Goal: Task Accomplishment & Management: Use online tool/utility

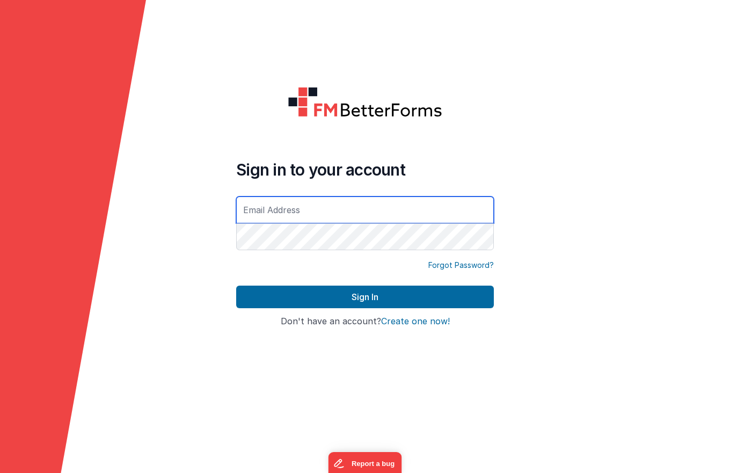
type input "[DOMAIN_NAME][EMAIL_ADDRESS][DOMAIN_NAME]"
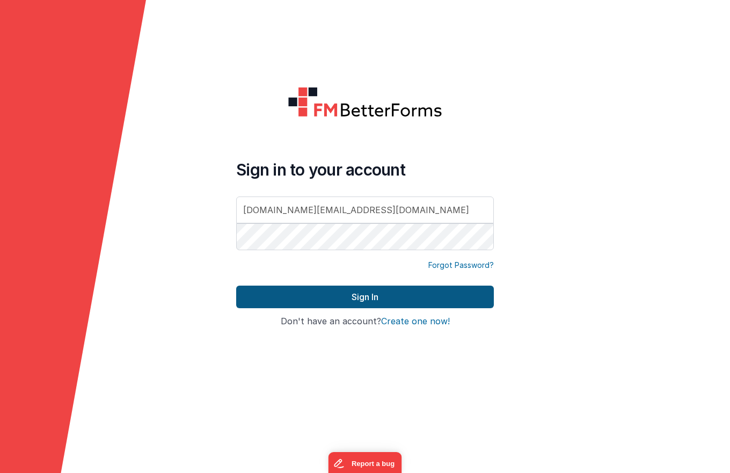
click at [376, 303] on button "Sign In" at bounding box center [365, 297] width 258 height 23
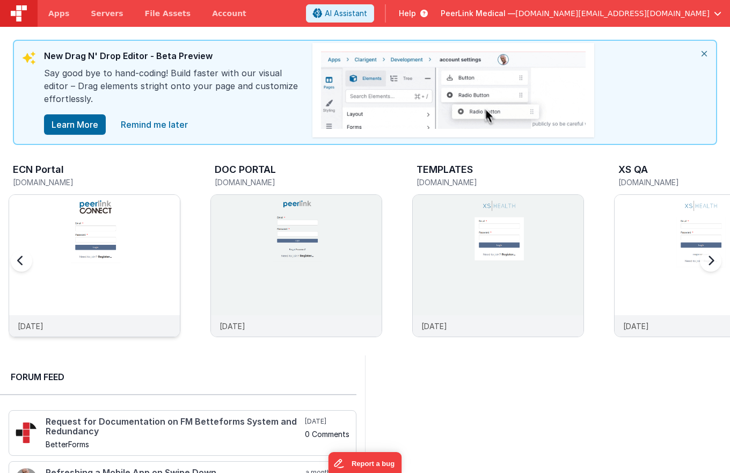
click at [171, 212] on img at bounding box center [94, 280] width 171 height 171
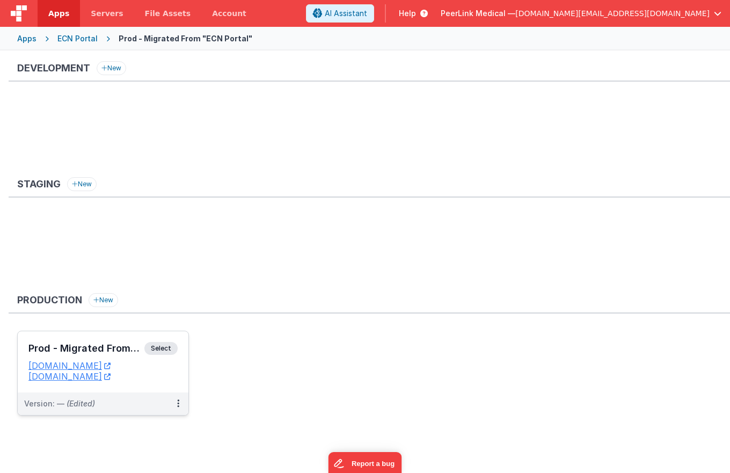
click at [156, 348] on span "Select" at bounding box center [160, 348] width 33 height 13
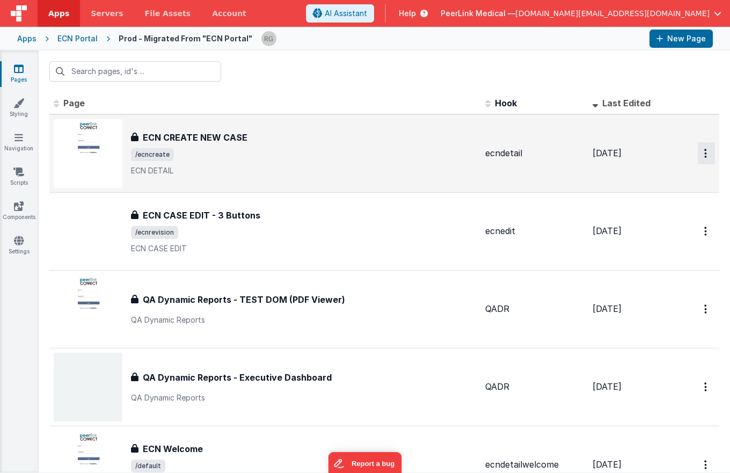
click at [700, 156] on button "Options" at bounding box center [706, 153] width 17 height 22
click at [666, 199] on link "Duplicate" at bounding box center [668, 198] width 94 height 20
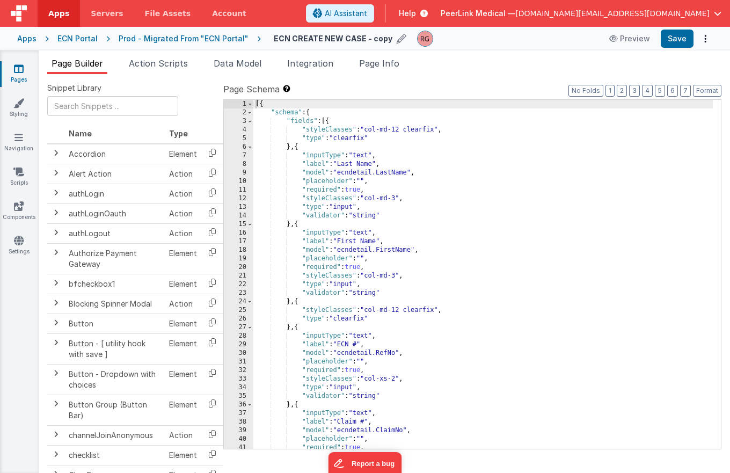
click at [397, 38] on icon at bounding box center [402, 38] width 10 height 15
click at [375, 39] on input "ECN CREATE NEW CASE - copy" at bounding box center [341, 39] width 134 height 16
type input "ECN CREATE NEW CASE - DEV"
click at [412, 40] on icon at bounding box center [416, 38] width 9 height 15
click at [149, 33] on div "Prod - Migrated From "ECN Portal"" at bounding box center [184, 38] width 130 height 11
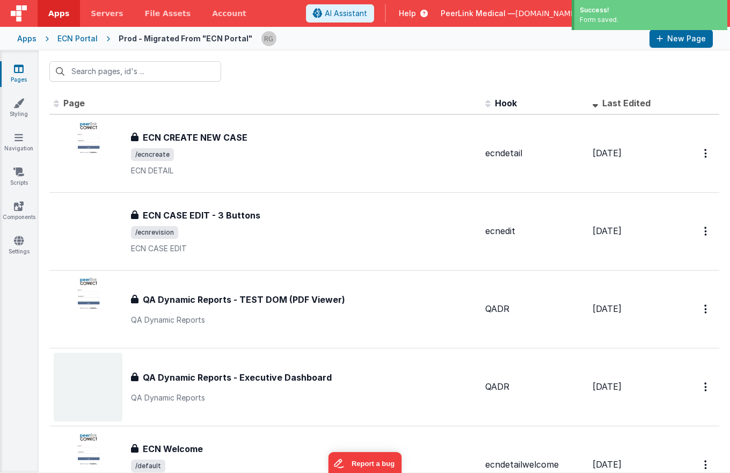
click at [82, 40] on div "ECN Portal" at bounding box center [77, 38] width 40 height 11
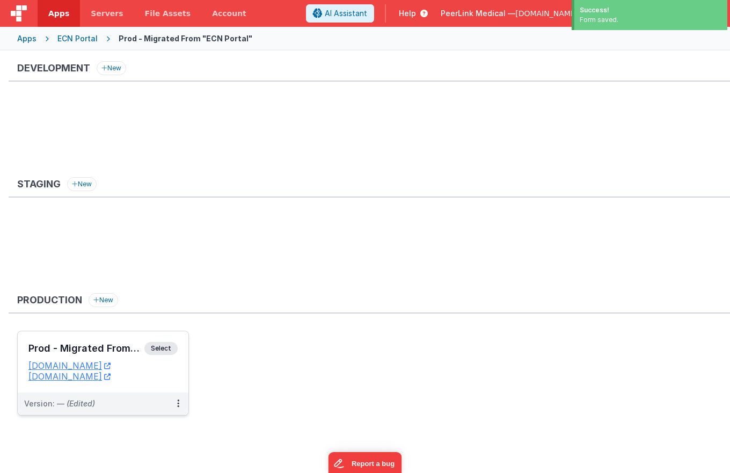
click at [159, 345] on span "Select" at bounding box center [160, 348] width 33 height 13
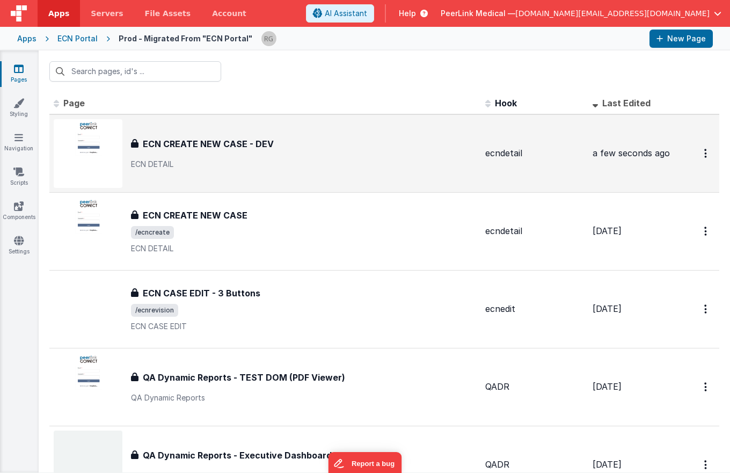
click at [214, 142] on h3 "ECN CREATE NEW CASE - DEV" at bounding box center [208, 143] width 131 height 13
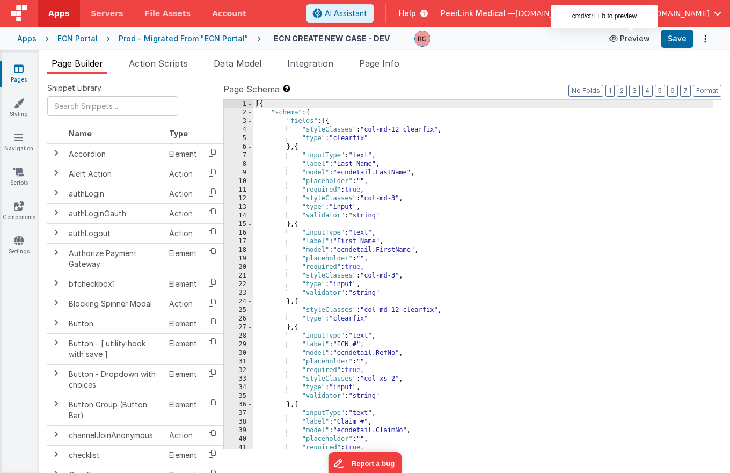
click at [645, 39] on button "Preview" at bounding box center [630, 38] width 54 height 17
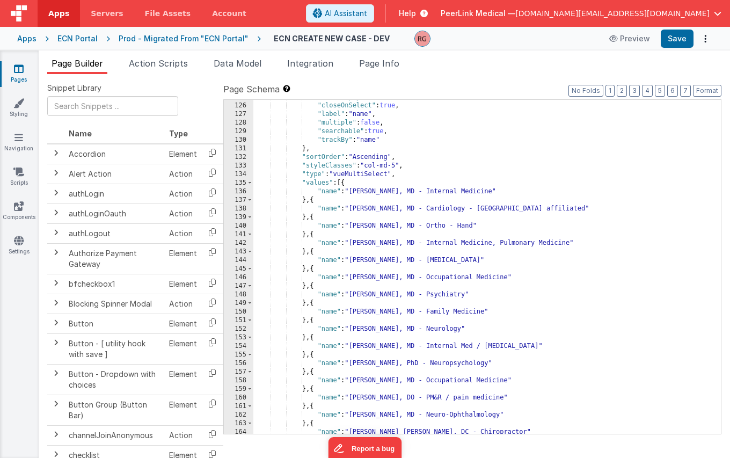
scroll to position [1089, 0]
click at [323, 157] on div ""allowEmpty" : false , "closeOnSelect" : true , "label" : "name" , "multiple" :…" at bounding box center [483, 268] width 460 height 351
click at [508, 63] on ul "Page Builder Action Scripts Data Model Integration Page Info" at bounding box center [385, 65] width 692 height 17
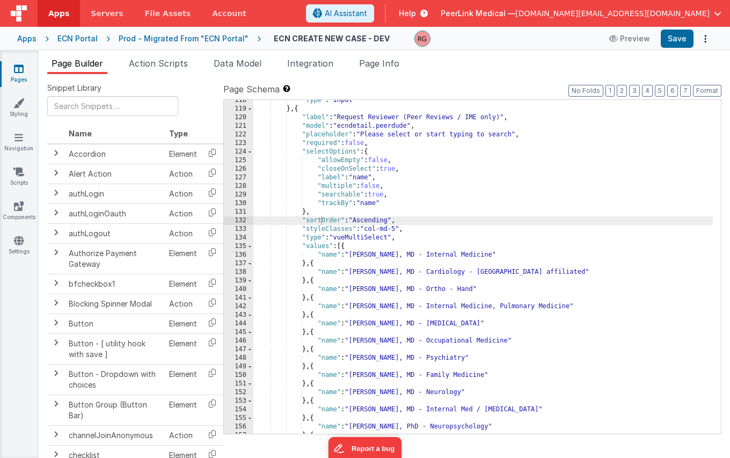
scroll to position [997, 0]
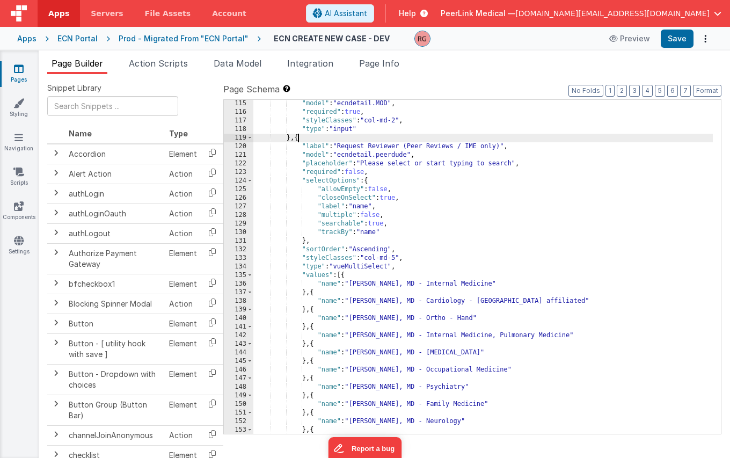
click at [296, 137] on div ""model" : "ecndetail.MOD" , "required" : true , "styleClasses" : "col-md-2" , "…" at bounding box center [483, 274] width 460 height 351
click at [453, 88] on label "Page Schema Shortcuts: Find: command-f Fold: command-option-L Unfold: command-o…" at bounding box center [472, 89] width 498 height 13
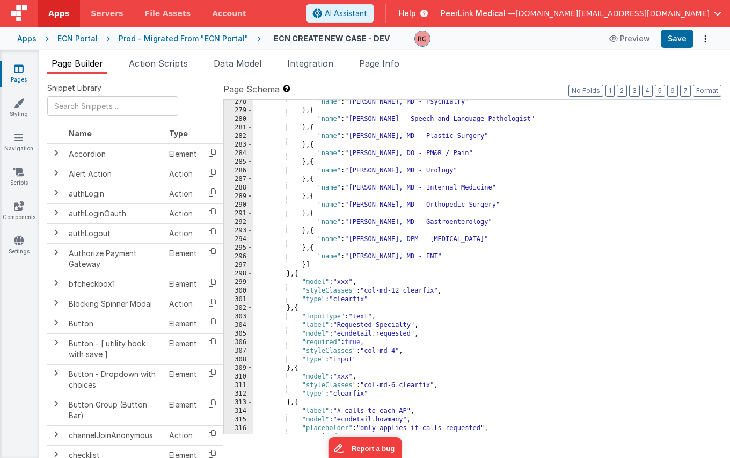
scroll to position [2421, 0]
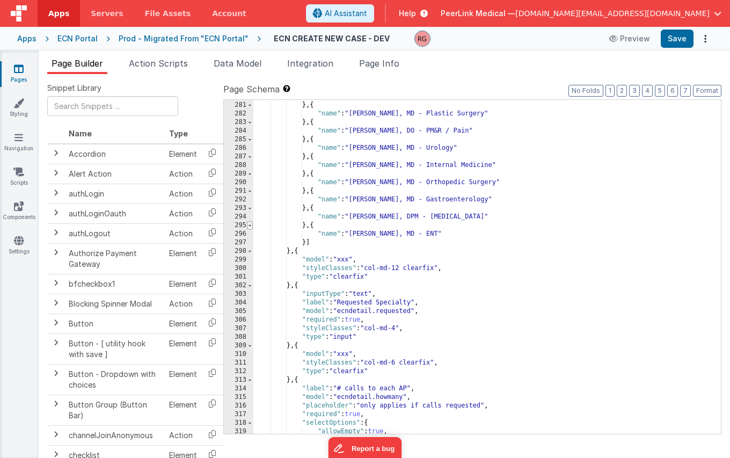
click at [250, 225] on span at bounding box center [250, 225] width 6 height 9
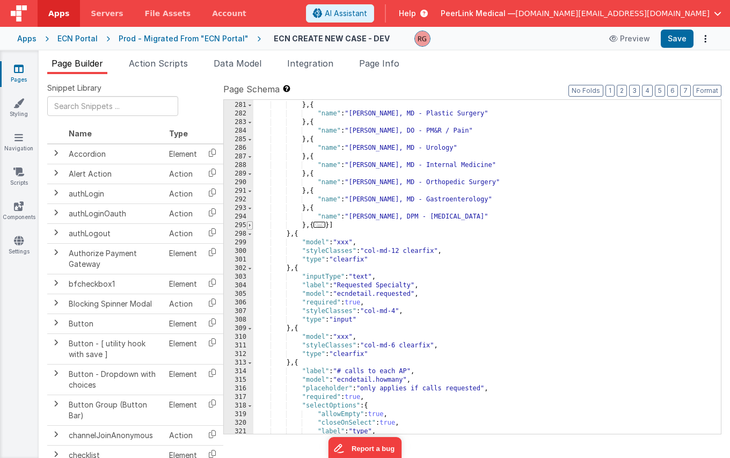
click at [250, 225] on span at bounding box center [250, 225] width 6 height 9
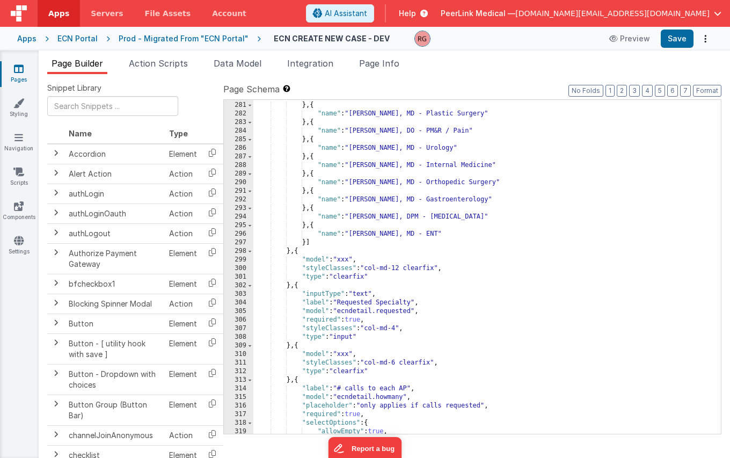
click at [341, 252] on div ""name" : "[PERSON_NAME] - Speech and Language Pathologist" } , { "name" : "[PER…" at bounding box center [483, 267] width 460 height 351
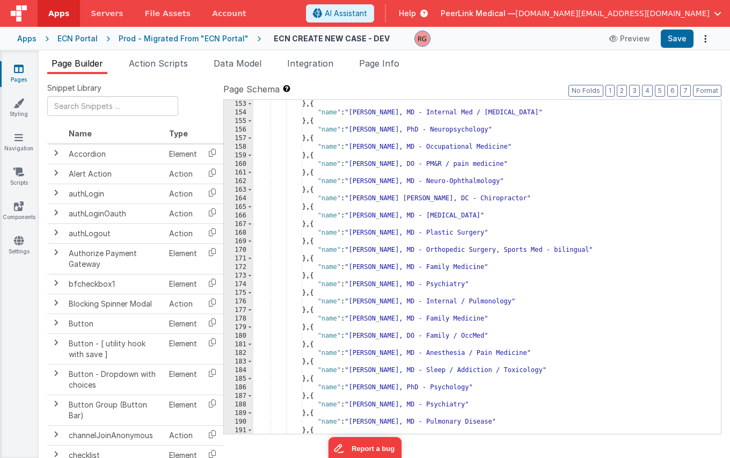
scroll to position [1285, 0]
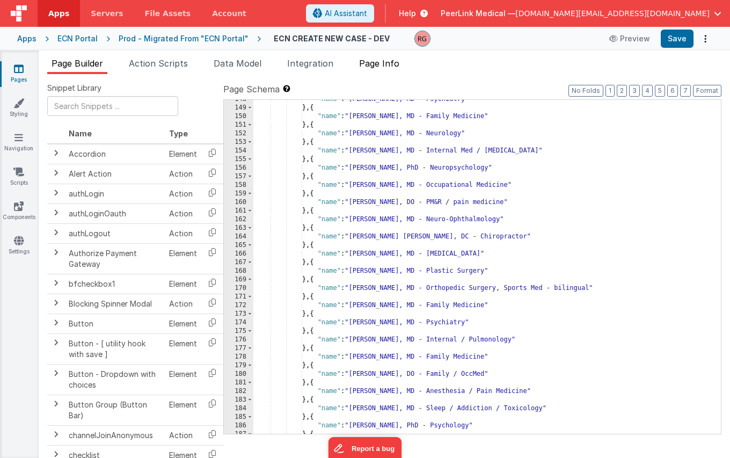
click at [388, 62] on span "Page Info" at bounding box center [379, 63] width 40 height 11
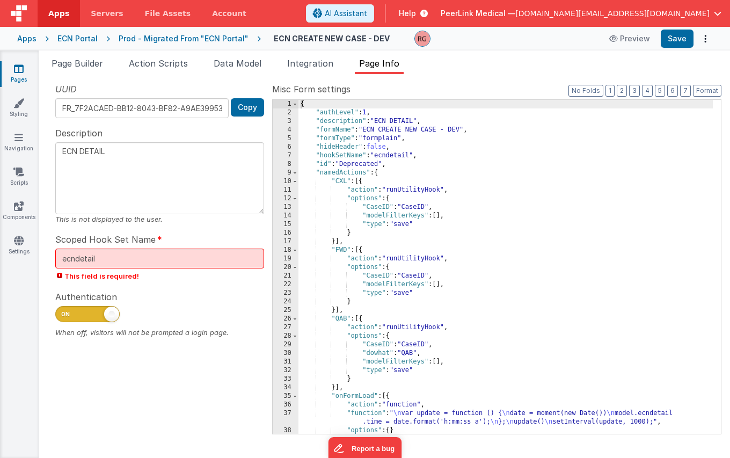
click at [193, 36] on div "Prod - Migrated From "ECN Portal"" at bounding box center [184, 38] width 130 height 11
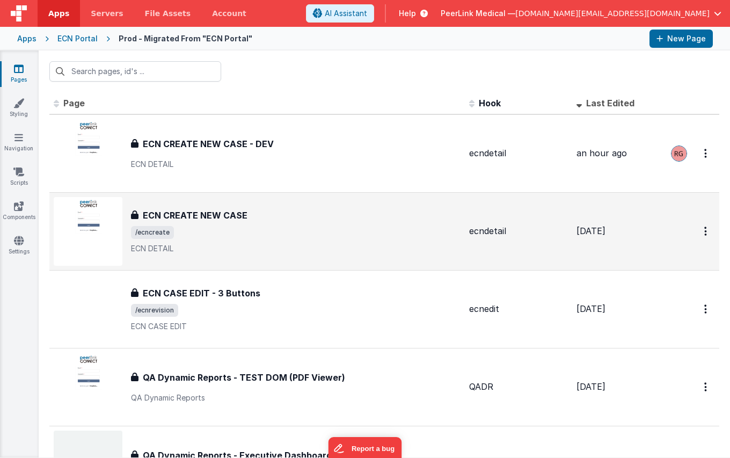
click at [242, 213] on h3 "ECN CREATE NEW CASE" at bounding box center [195, 215] width 105 height 13
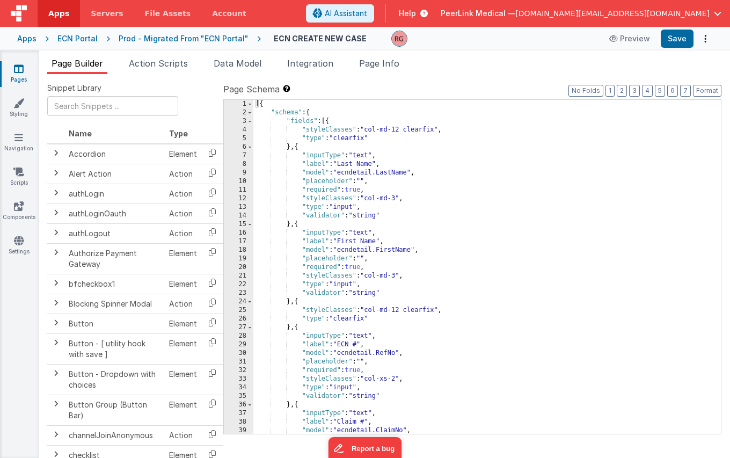
click at [380, 54] on div "Page Builder Action Scripts Data Model Integration Page Info Snippet Library Na…" at bounding box center [385, 254] width 692 height 408
click at [381, 61] on span "Page Info" at bounding box center [379, 63] width 40 height 11
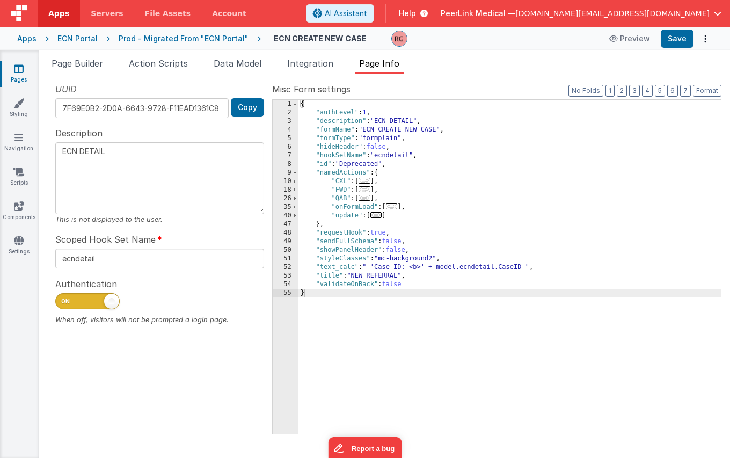
click at [213, 43] on div "Prod - Migrated From "ECN Portal"" at bounding box center [184, 38] width 130 height 11
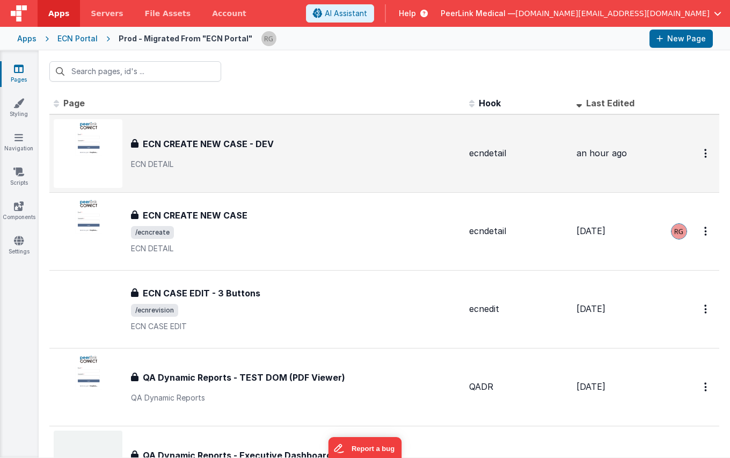
click at [230, 150] on div "ECN CREATE NEW CASE - DEV ECN CREATE NEW CASE - DEV ECN DETAIL" at bounding box center [296, 153] width 330 height 32
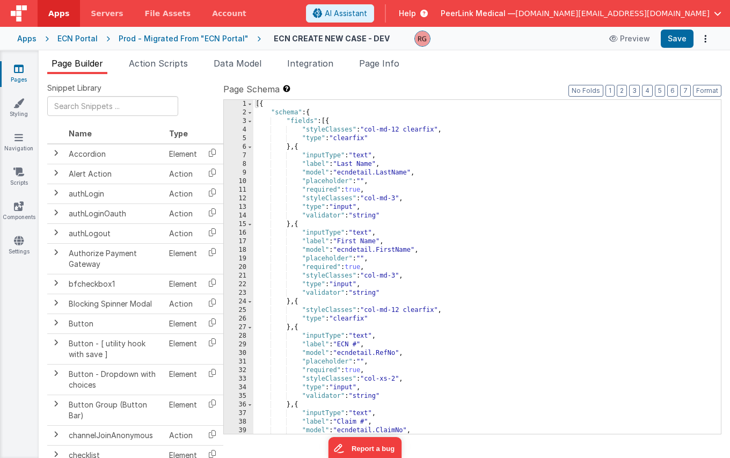
click at [380, 56] on div "Page Builder Action Scripts Data Model Integration Page Info Snippet Library Na…" at bounding box center [385, 254] width 692 height 408
click at [379, 69] on li "Page Info" at bounding box center [379, 65] width 49 height 17
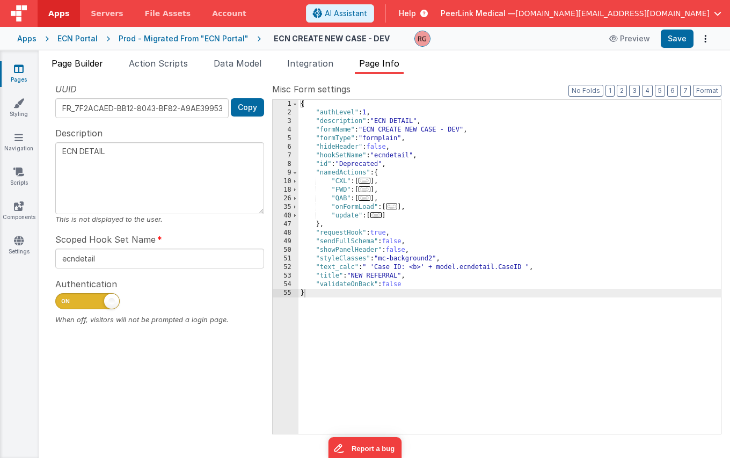
click at [75, 66] on span "Page Builder" at bounding box center [78, 63] width 52 height 11
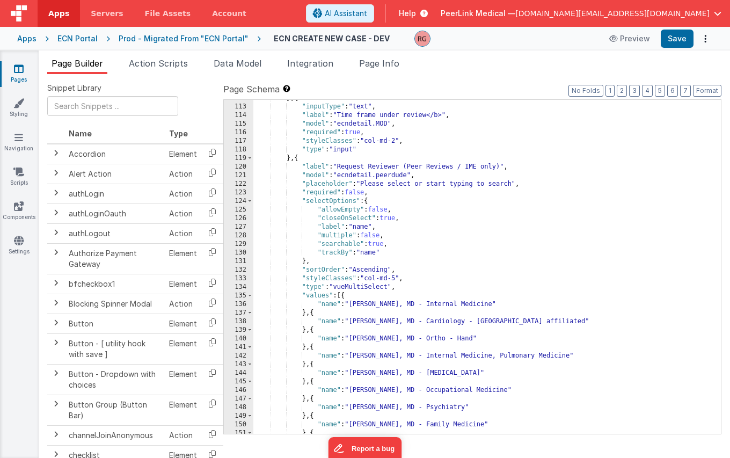
scroll to position [949, 0]
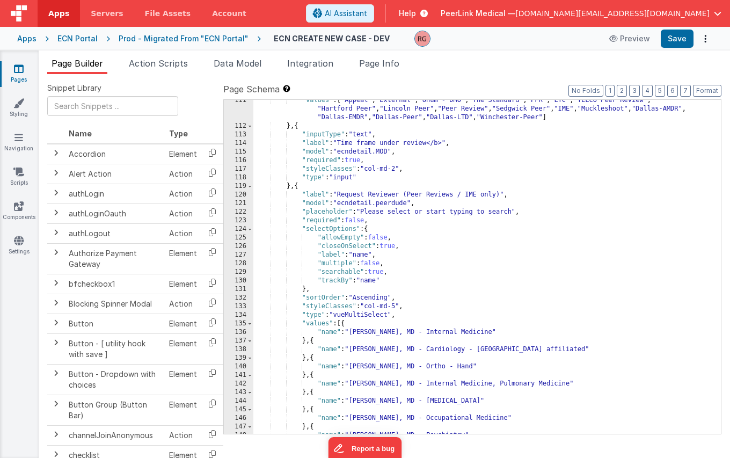
drag, startPoint x: 316, startPoint y: 213, endPoint x: 337, endPoint y: 286, distance: 76.6
click at [316, 213] on div ""values" : [ "Appeal" , "External" , "Unum - DMO" , "The Standard" , "PFR" , "L…" at bounding box center [483, 280] width 460 height 368
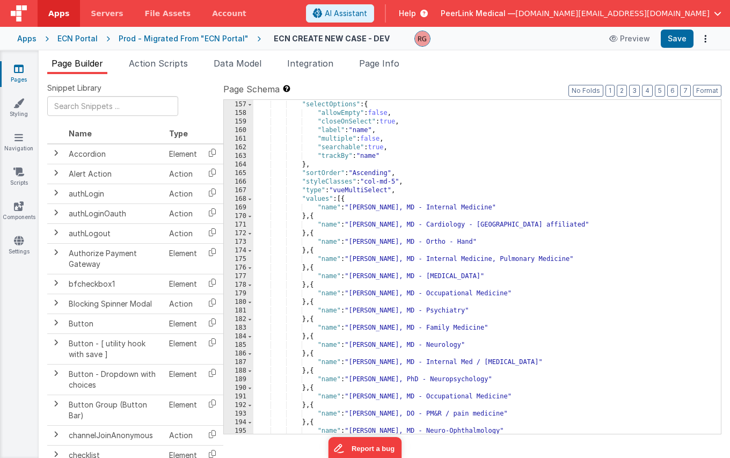
scroll to position [1032, 0]
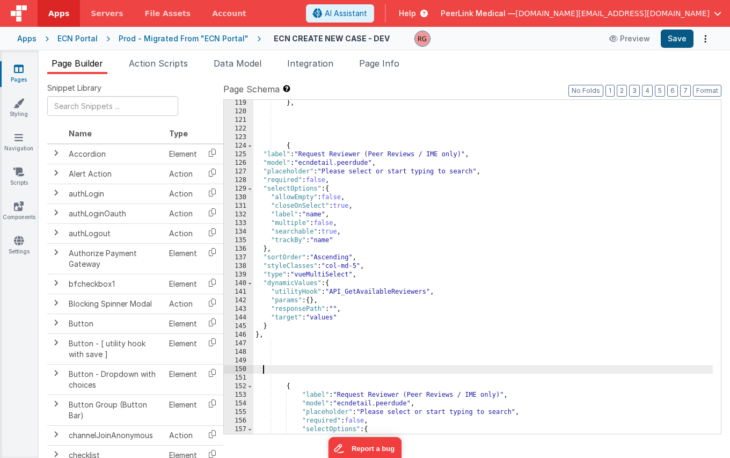
click at [673, 38] on button "Save" at bounding box center [677, 39] width 33 height 18
click at [627, 41] on button "Preview" at bounding box center [630, 38] width 54 height 17
click at [183, 38] on div "Prod - Migrated From "ECN Portal"" at bounding box center [184, 38] width 130 height 11
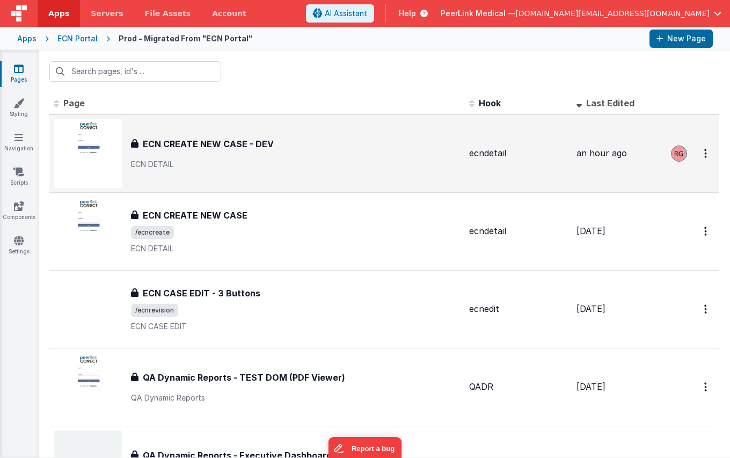
click at [212, 142] on h3 "ECN CREATE NEW CASE - DEV" at bounding box center [208, 143] width 131 height 13
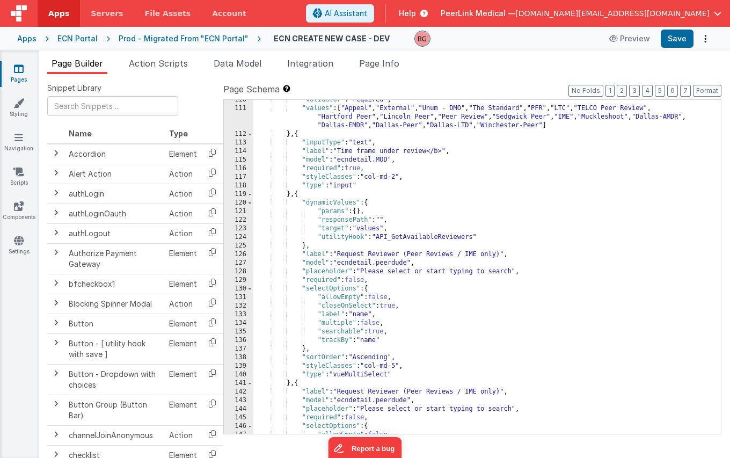
scroll to position [968, 0]
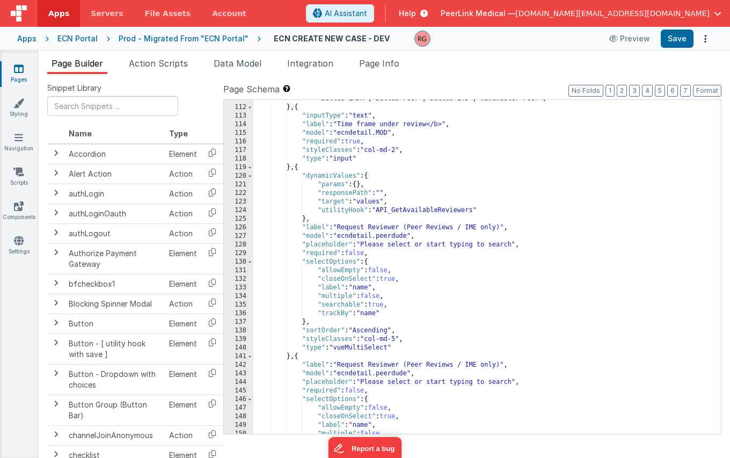
click at [384, 211] on div ""values" : [ "Appeal" , "External" , "Unum - DMO" , "The Standard" , "PFR" , "L…" at bounding box center [483, 261] width 460 height 368
click at [677, 41] on button "Save" at bounding box center [677, 39] width 33 height 18
click at [406, 214] on div ""values" : [ "Appeal" , "External" , "Unum - DMO" , "The Standard" , "PFR" , "L…" at bounding box center [483, 261] width 460 height 368
click at [406, 212] on div ""values" : [ "Appeal" , "External" , "Unum - DMO" , "The Standard" , "PFR" , "L…" at bounding box center [483, 261] width 460 height 368
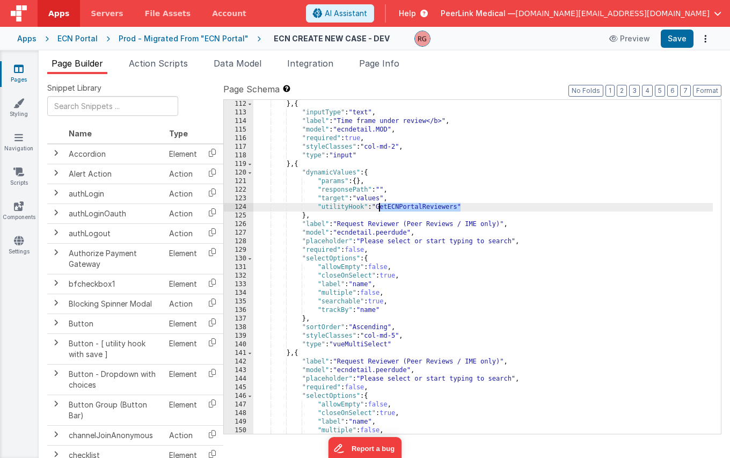
scroll to position [971, 0]
click at [332, 189] on div "} , { "inputType" : "text" , "label" : "Time frame under review</b>" , "model" …" at bounding box center [483, 275] width 460 height 351
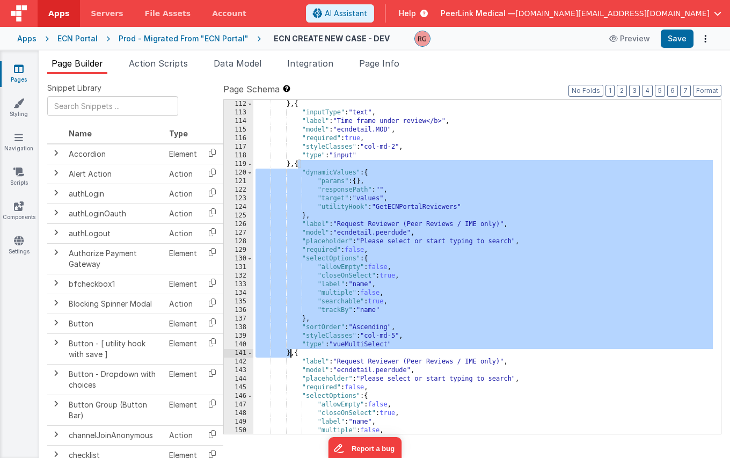
drag, startPoint x: 297, startPoint y: 163, endPoint x: 289, endPoint y: 354, distance: 191.3
click at [289, 354] on div "} , { "inputType" : "text" , "label" : "Time frame under review</b>" , "model" …" at bounding box center [483, 275] width 460 height 351
click at [401, 225] on div "} , { "inputType" : "text" , "label" : "Time frame under review</b>" , "model" …" at bounding box center [483, 275] width 460 height 351
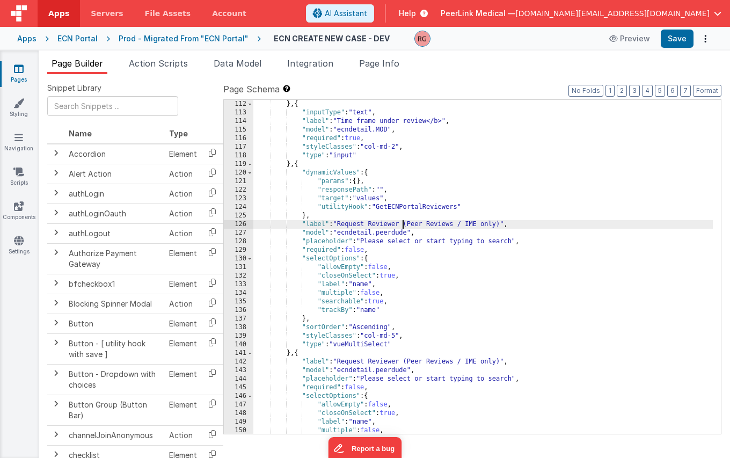
click at [496, 214] on div "} , { "inputType" : "text" , "label" : "Time frame under review</b>" , "model" …" at bounding box center [483, 275] width 460 height 351
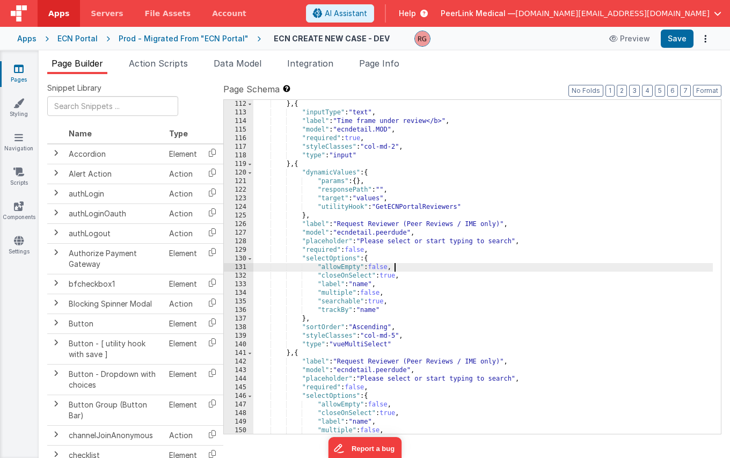
click at [464, 268] on div "} , { "inputType" : "text" , "label" : "Time frame under review</b>" , "model" …" at bounding box center [483, 275] width 460 height 351
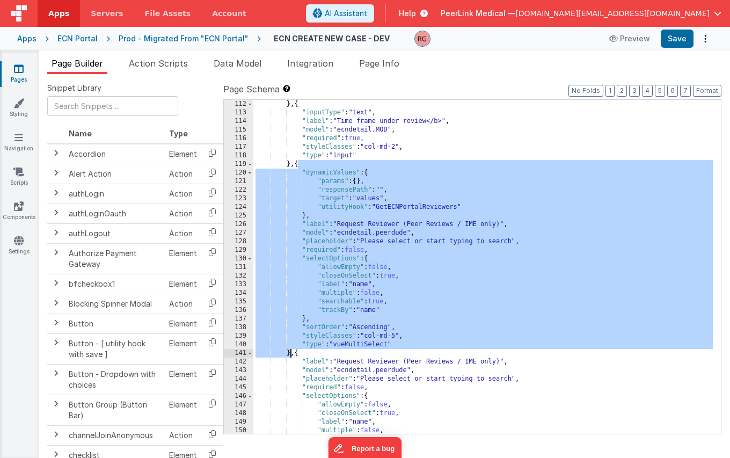
drag, startPoint x: 299, startPoint y: 162, endPoint x: 290, endPoint y: 356, distance: 194.6
click at [290, 356] on div "} , { "inputType" : "text" , "label" : "Time frame under review</b>" , "model" …" at bounding box center [483, 275] width 460 height 351
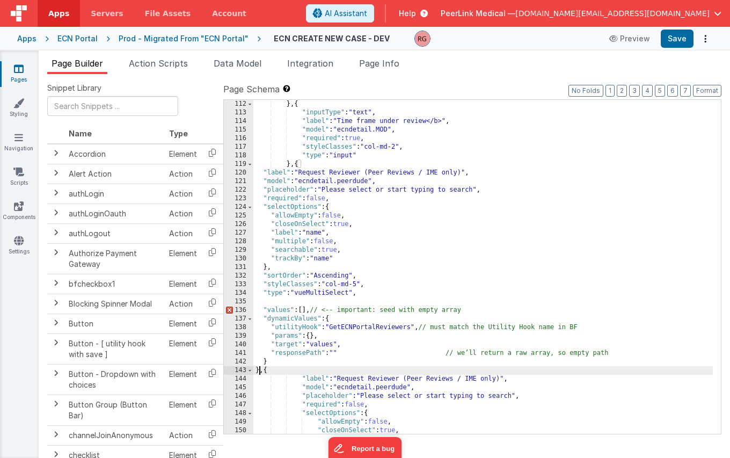
click at [288, 303] on div "} , { "inputType" : "text" , "label" : "Time frame under review</b>" , "model" …" at bounding box center [483, 275] width 460 height 351
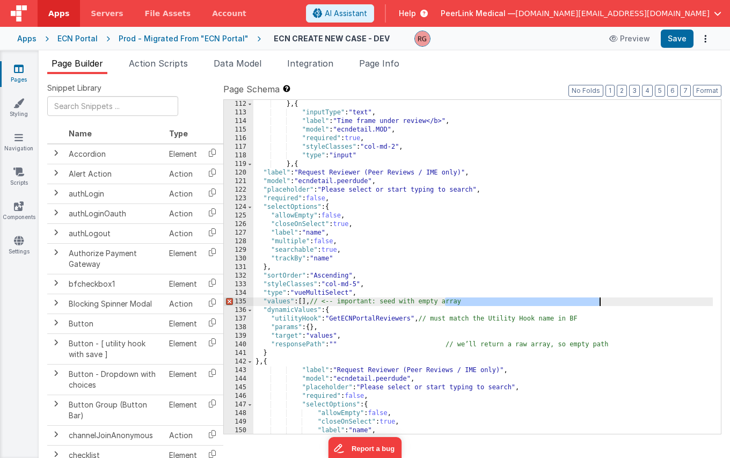
drag, startPoint x: 447, startPoint y: 302, endPoint x: 614, endPoint y: 302, distance: 166.4
click at [614, 302] on div "} , { "inputType" : "text" , "label" : "Time frame under review</b>" , "model" …" at bounding box center [483, 275] width 460 height 351
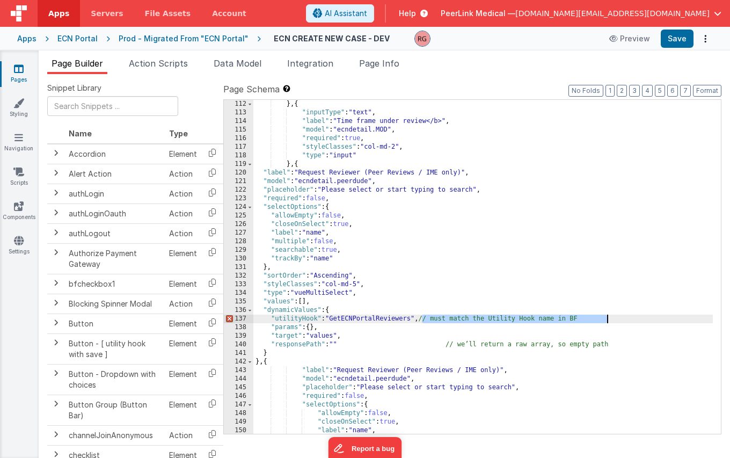
drag, startPoint x: 424, startPoint y: 321, endPoint x: 653, endPoint y: 317, distance: 228.7
click at [653, 317] on div "} , { "inputType" : "text" , "label" : "Time frame under review</b>" , "model" …" at bounding box center [483, 275] width 460 height 351
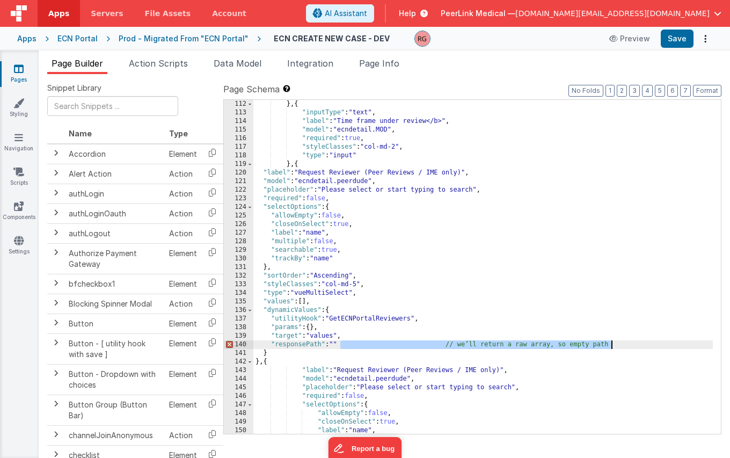
drag, startPoint x: 342, startPoint y: 344, endPoint x: 659, endPoint y: 344, distance: 317.3
click at [659, 344] on div "} , { "inputType" : "text" , "label" : "Time frame under review</b>" , "model" …" at bounding box center [483, 275] width 460 height 351
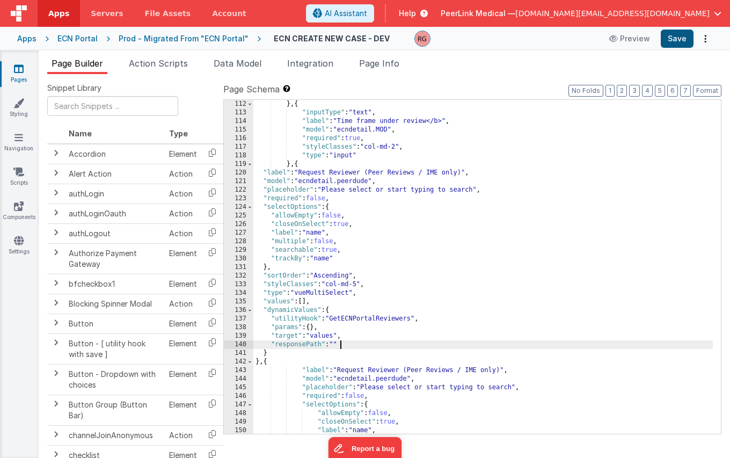
click at [677, 42] on button "Save" at bounding box center [677, 39] width 33 height 18
click at [186, 41] on div "Prod - Migrated From "ECN Portal"" at bounding box center [184, 38] width 130 height 11
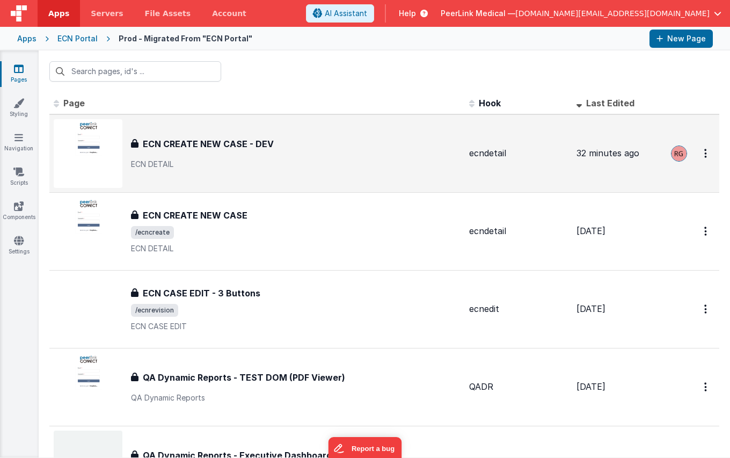
click at [219, 144] on h3 "ECN CREATE NEW CASE - DEV" at bounding box center [208, 143] width 131 height 13
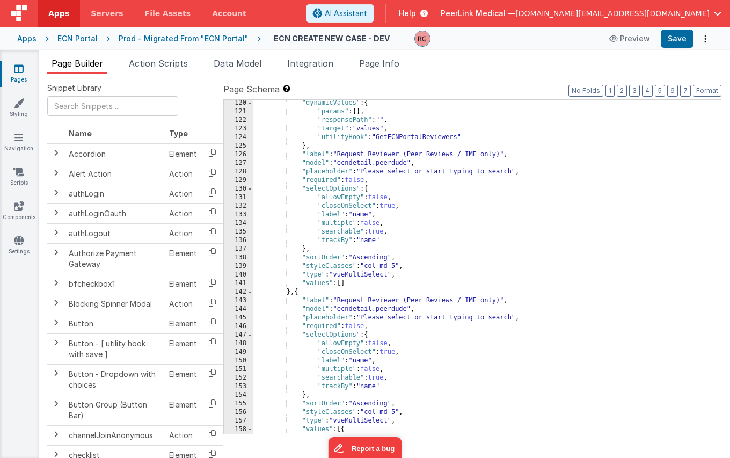
scroll to position [996, 0]
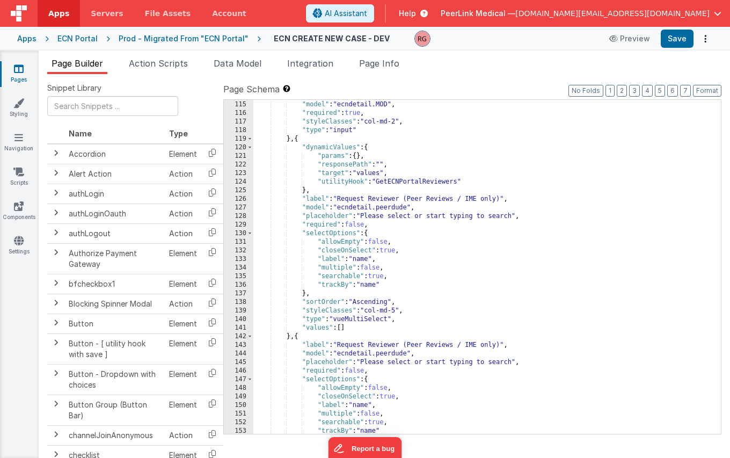
click at [78, 67] on span "Page Builder" at bounding box center [78, 63] width 52 height 11
click at [142, 64] on span "Action Scripts" at bounding box center [158, 63] width 59 height 11
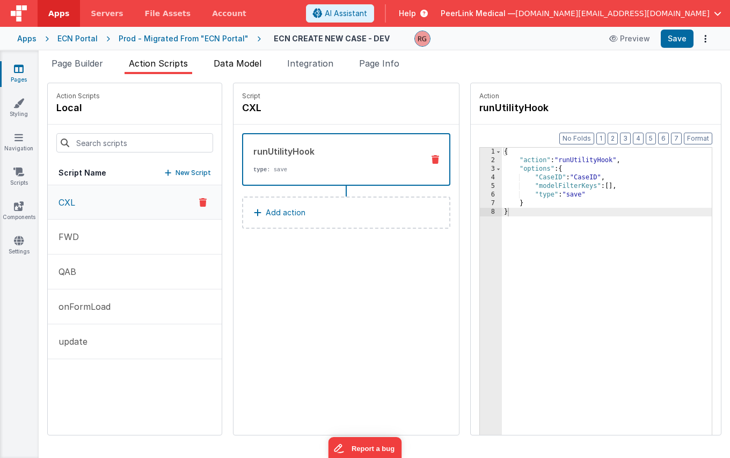
click at [258, 61] on span "Data Model" at bounding box center [238, 63] width 48 height 11
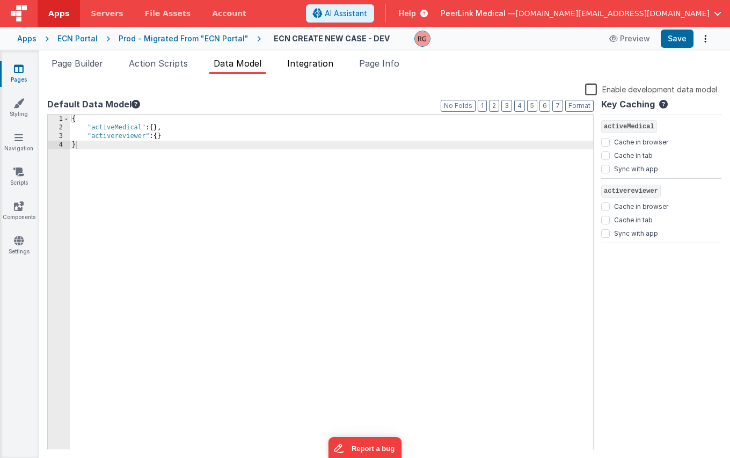
click at [303, 66] on span "Integration" at bounding box center [310, 63] width 46 height 11
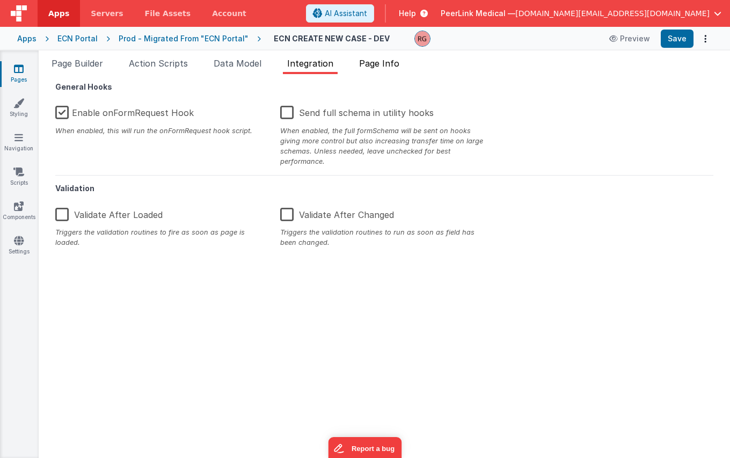
click at [376, 64] on span "Page Info" at bounding box center [379, 63] width 40 height 11
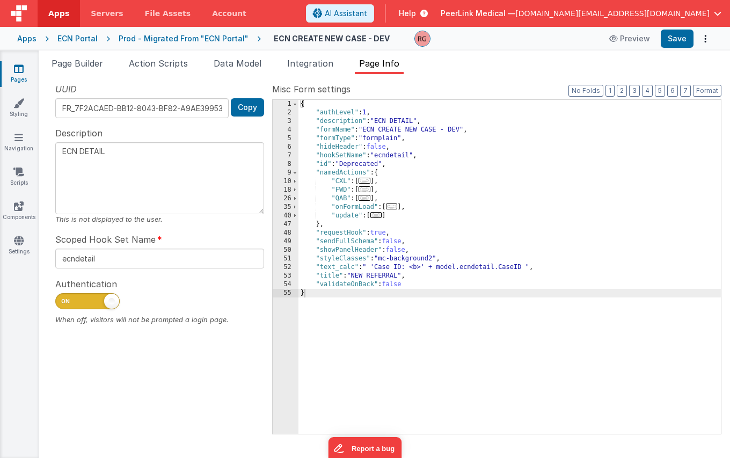
click at [468, 82] on div "Snippet Library Name Type Accordion Element Alert Action Action authLogin Actio…" at bounding box center [385, 266] width 692 height 384
click at [18, 181] on link "Scripts" at bounding box center [18, 176] width 39 height 21
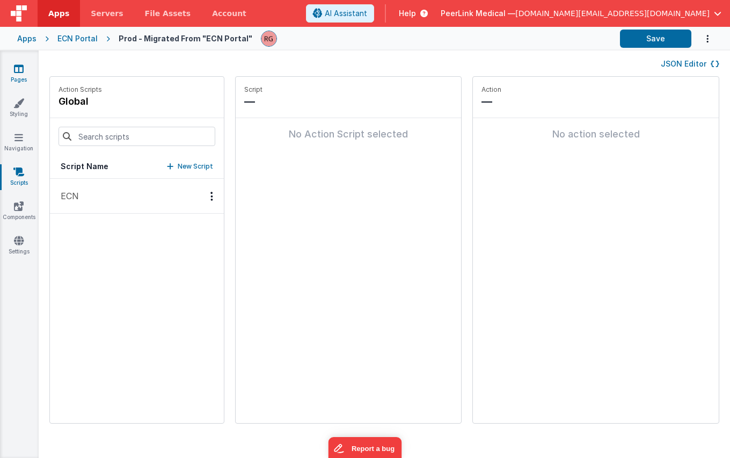
click at [16, 67] on icon at bounding box center [19, 68] width 10 height 11
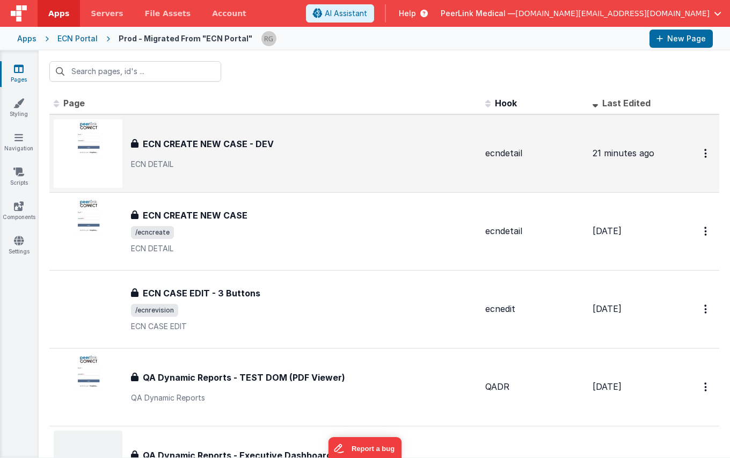
click at [216, 141] on h3 "ECN CREATE NEW CASE - DEV" at bounding box center [208, 143] width 131 height 13
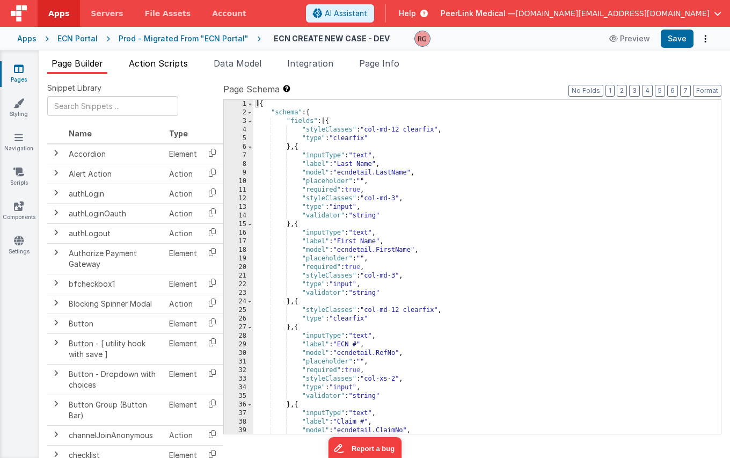
click at [167, 63] on span "Action Scripts" at bounding box center [158, 63] width 59 height 11
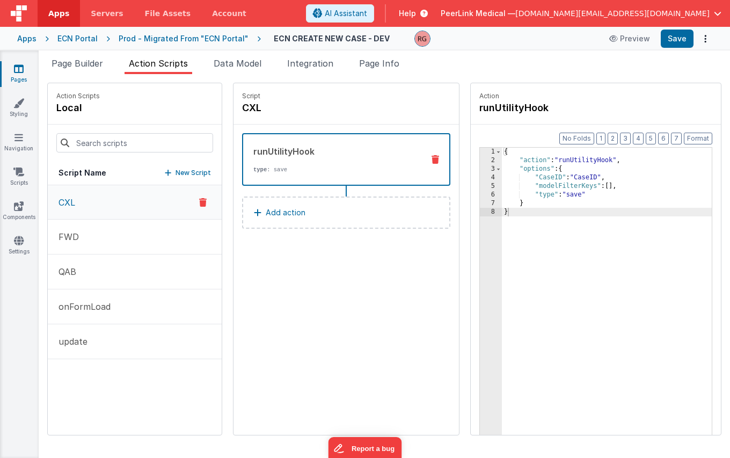
click at [18, 12] on img at bounding box center [19, 13] width 16 height 16
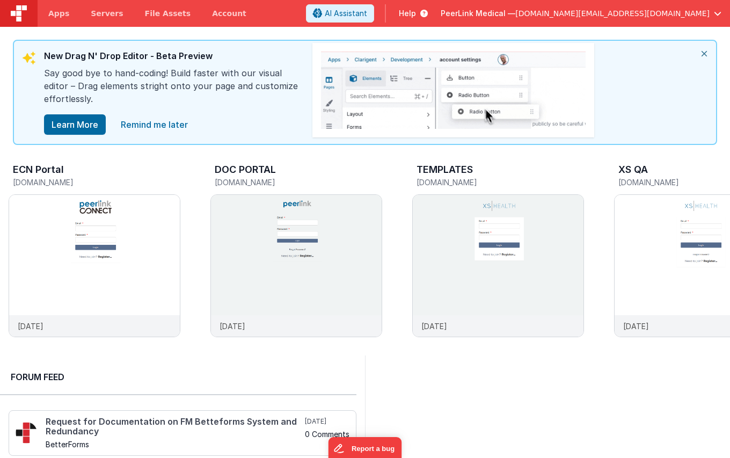
click at [18, 12] on img at bounding box center [19, 13] width 16 height 16
click at [157, 234] on img at bounding box center [94, 280] width 171 height 171
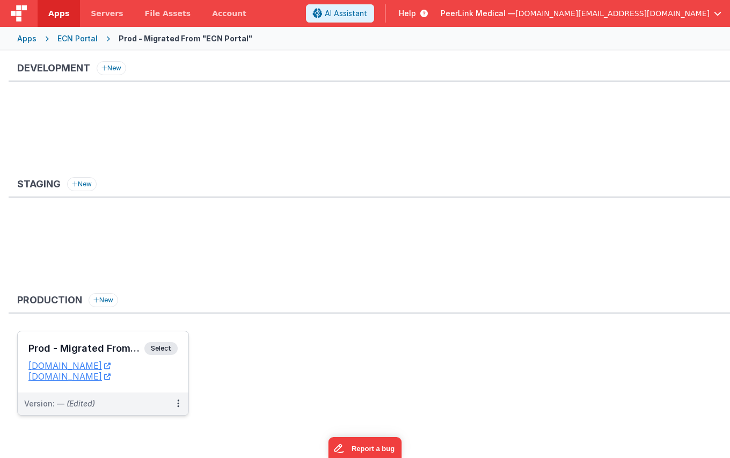
click at [168, 352] on span "Select" at bounding box center [160, 348] width 33 height 13
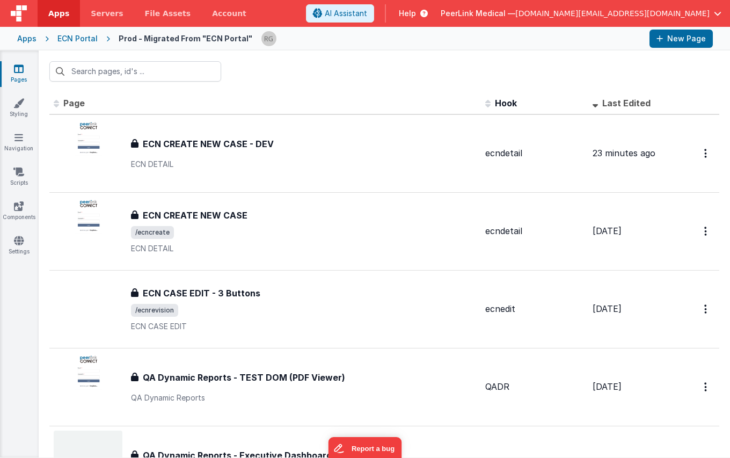
click at [708, 13] on span "[DOMAIN_NAME][EMAIL_ADDRESS][DOMAIN_NAME]" at bounding box center [612, 13] width 194 height 11
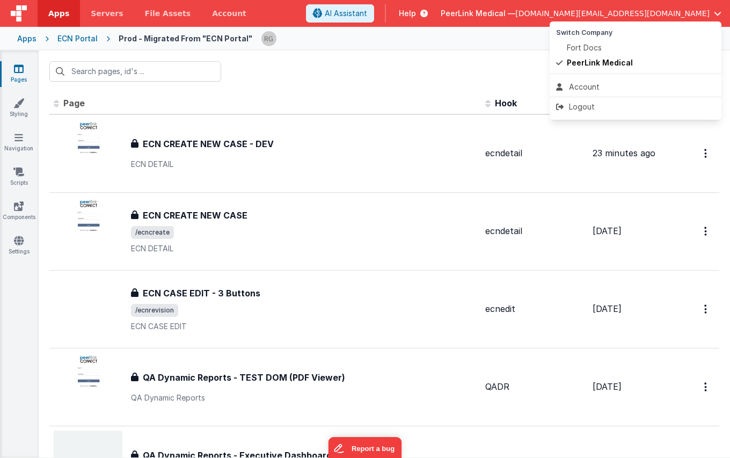
click at [315, 57] on button at bounding box center [365, 229] width 730 height 458
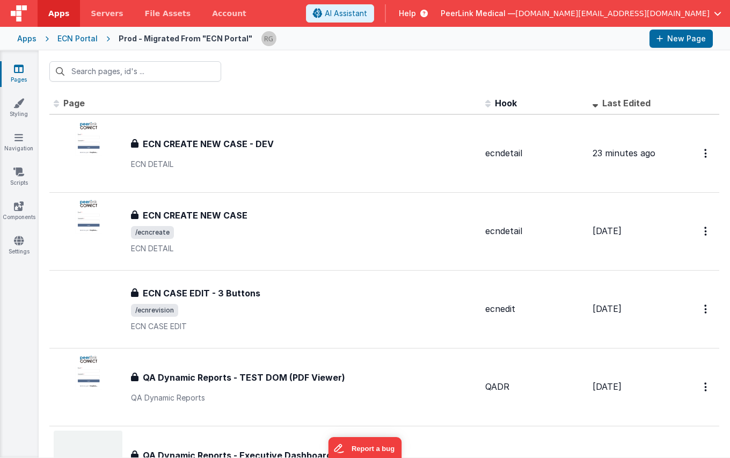
click at [22, 16] on img at bounding box center [19, 13] width 16 height 16
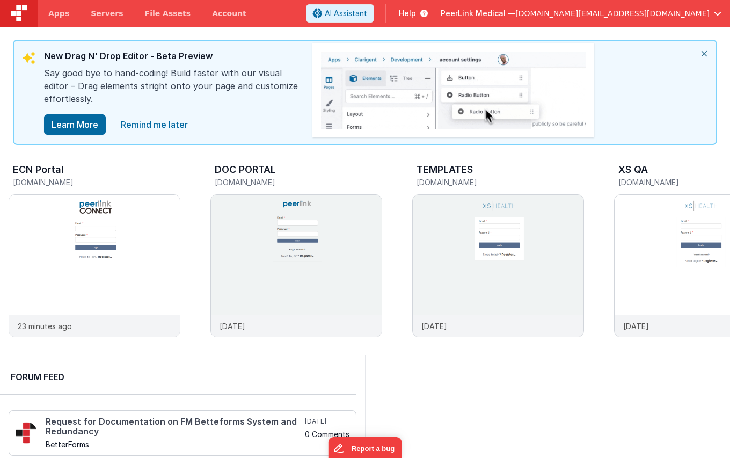
click at [699, 50] on icon "close" at bounding box center [705, 54] width 24 height 26
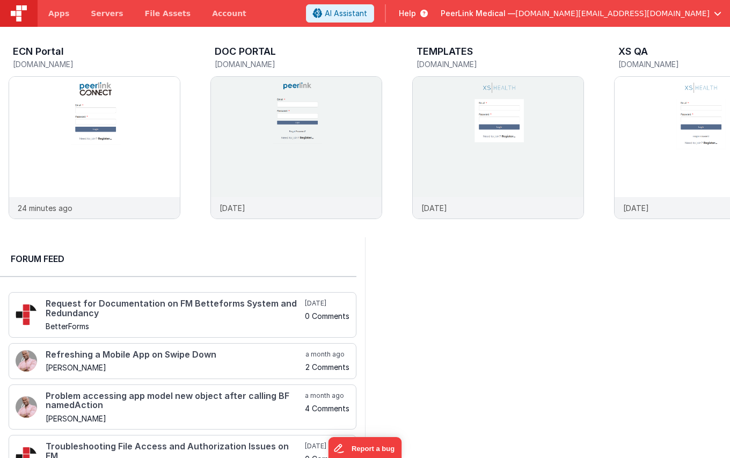
click at [19, 19] on img at bounding box center [19, 13] width 16 height 16
click at [146, 104] on img at bounding box center [94, 162] width 171 height 171
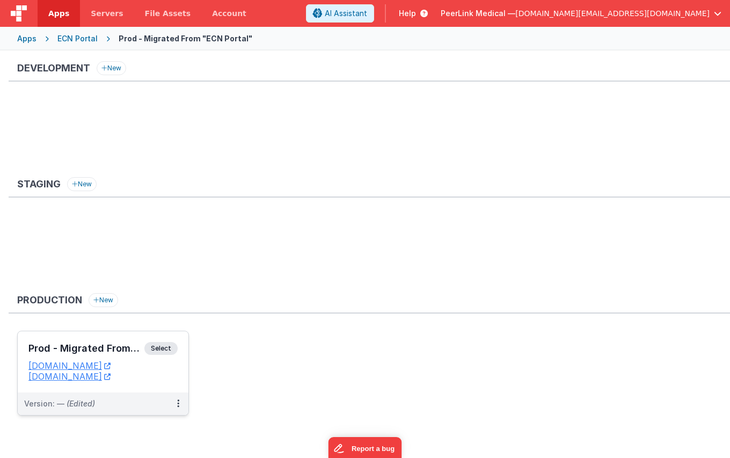
click at [169, 350] on span "Select" at bounding box center [160, 348] width 33 height 13
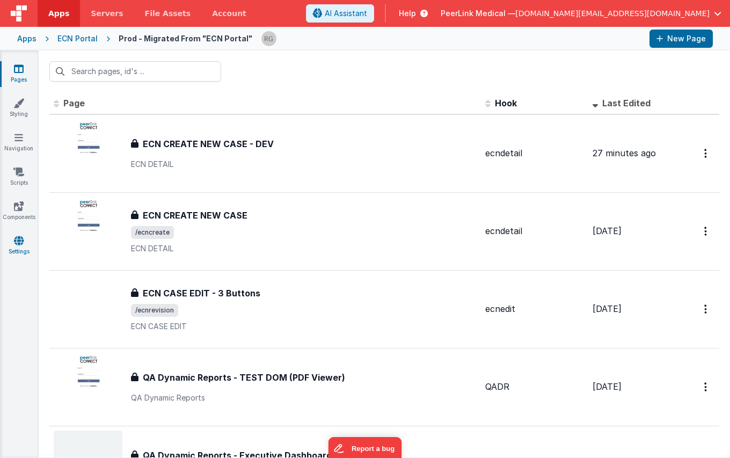
click at [17, 243] on icon at bounding box center [19, 240] width 10 height 11
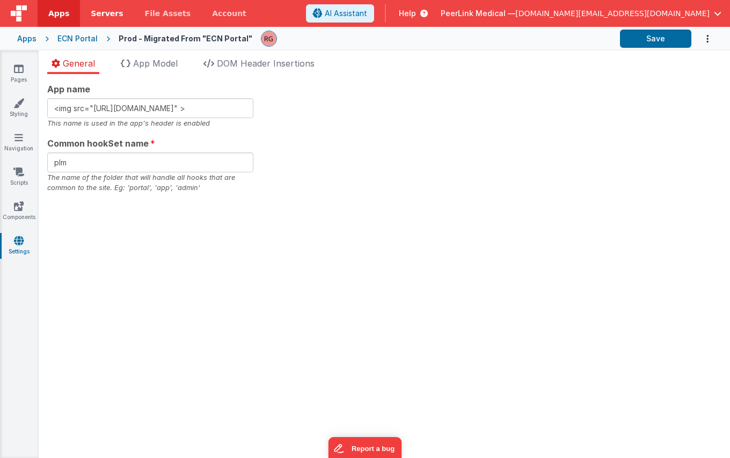
click at [103, 14] on span "Servers" at bounding box center [107, 13] width 32 height 11
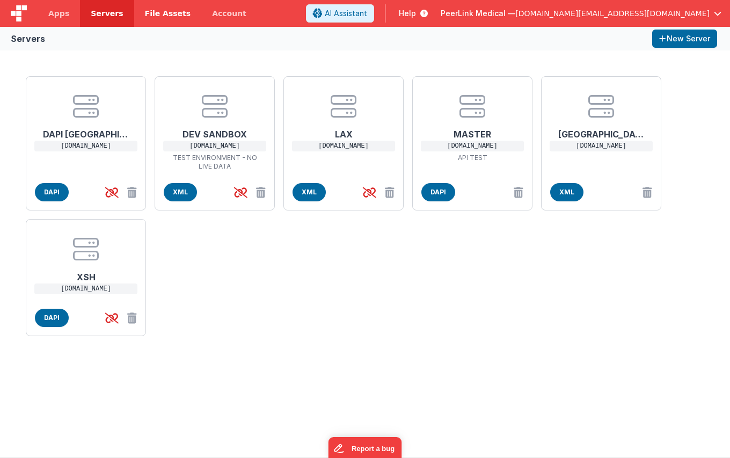
click at [159, 13] on span "File Assets" at bounding box center [168, 13] width 46 height 11
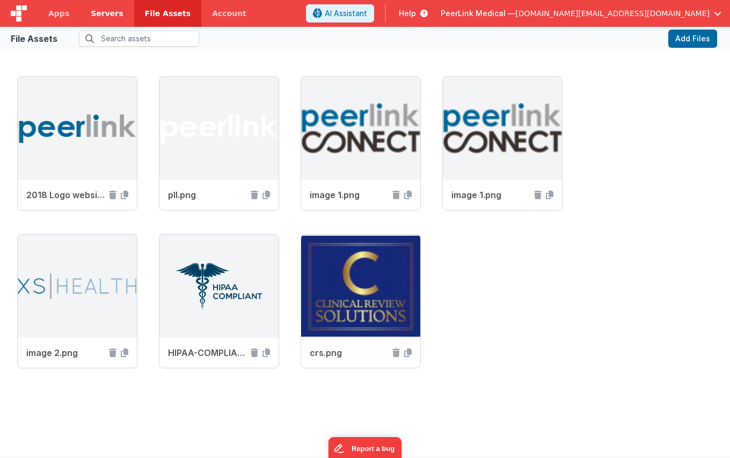
click at [112, 9] on span "Servers" at bounding box center [107, 13] width 32 height 11
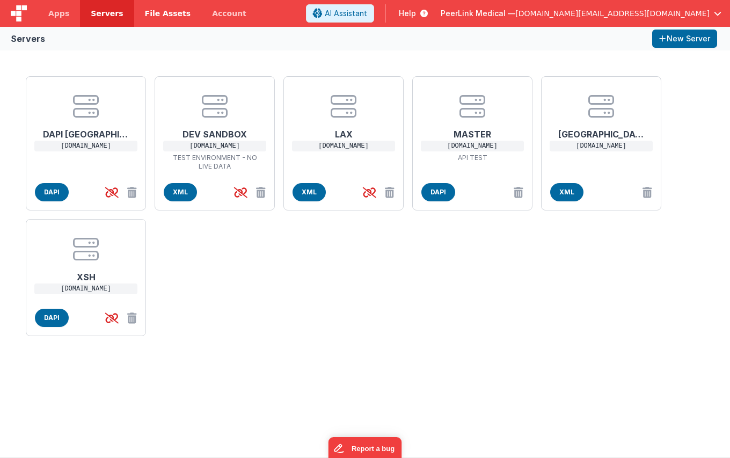
click at [165, 13] on span "File Assets" at bounding box center [168, 13] width 46 height 11
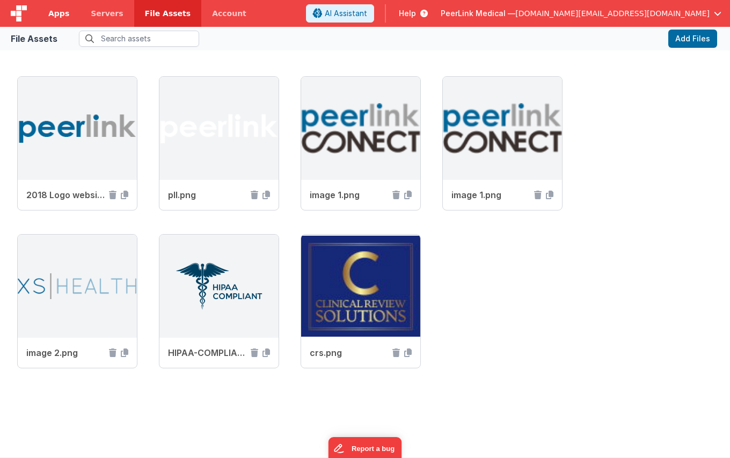
click at [53, 13] on span "Apps" at bounding box center [58, 13] width 21 height 11
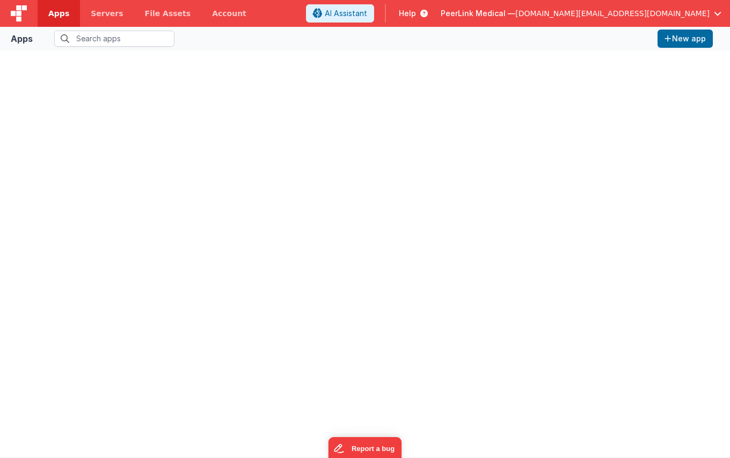
click at [31, 13] on div at bounding box center [19, 13] width 38 height 27
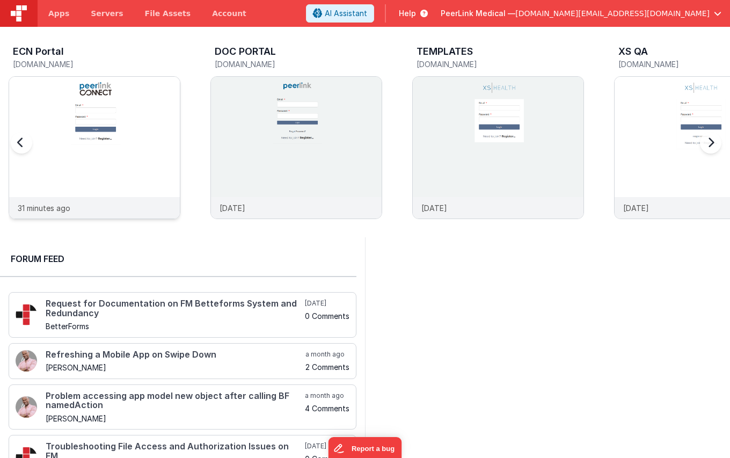
click at [148, 125] on img at bounding box center [94, 162] width 171 height 171
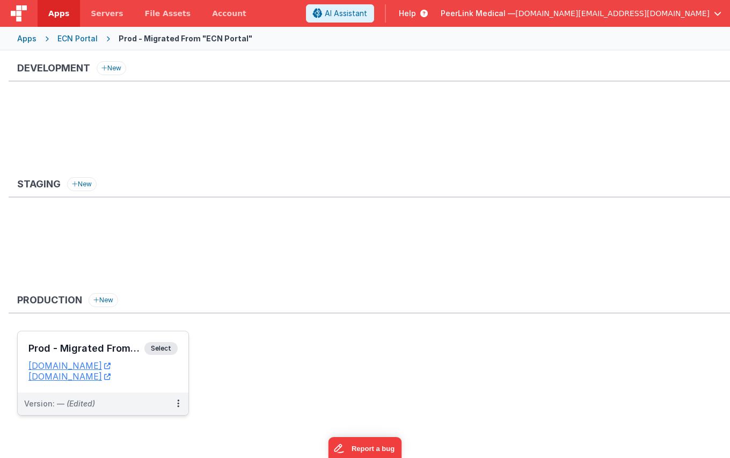
click at [160, 355] on div "Prod - Migrated From "ECN Portal" Select" at bounding box center [102, 351] width 149 height 18
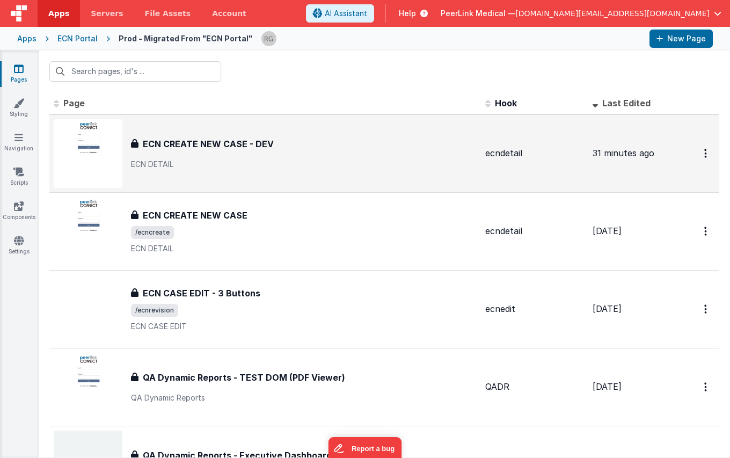
click at [232, 140] on h3 "ECN CREATE NEW CASE - DEV" at bounding box center [208, 143] width 131 height 13
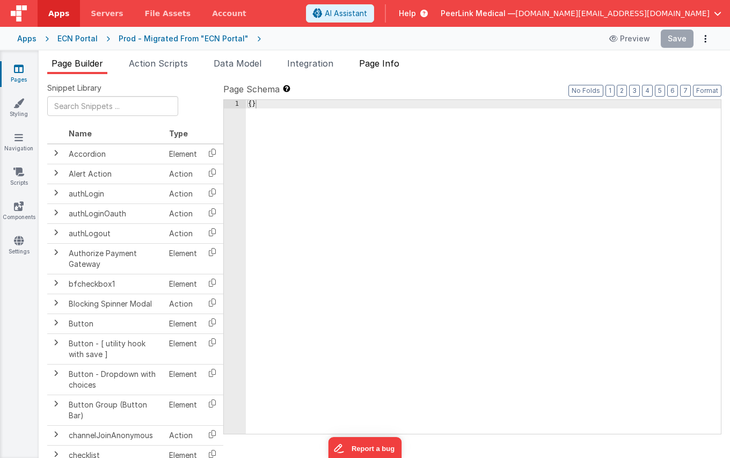
click at [379, 62] on span "Page Info" at bounding box center [379, 63] width 40 height 11
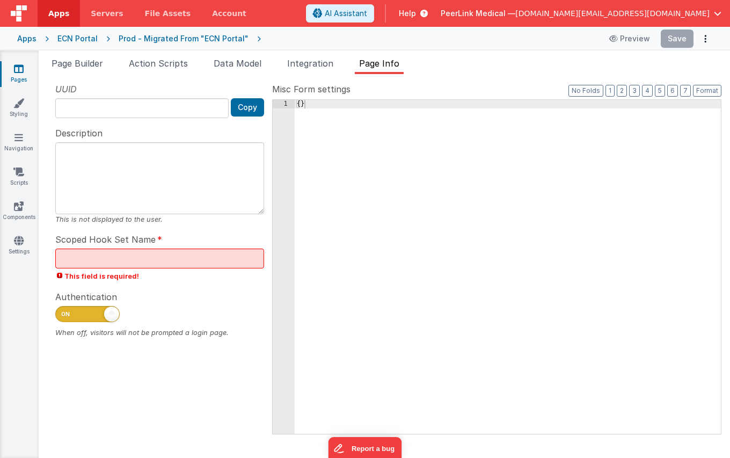
type input "FR_7F2ACAED-BB12-8043-BF82-A9AE39953B4D"
type textarea "ECN DETAIL"
type input "ecndetail"
checkbox input "true"
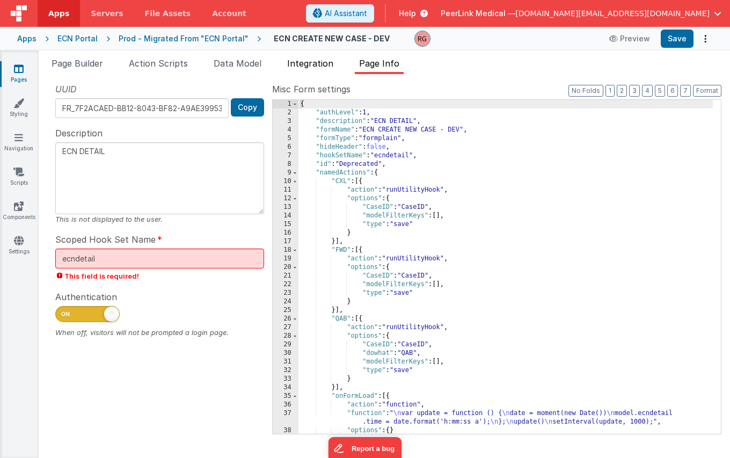
click at [314, 73] on li "Integration" at bounding box center [310, 65] width 55 height 17
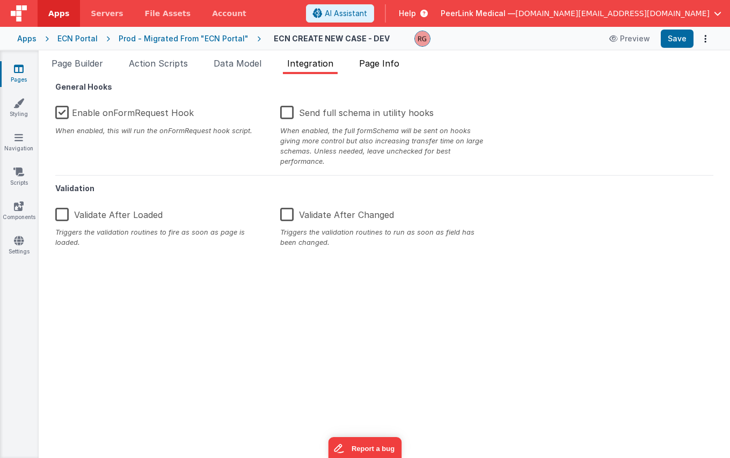
click at [395, 67] on span "Page Info" at bounding box center [379, 63] width 40 height 11
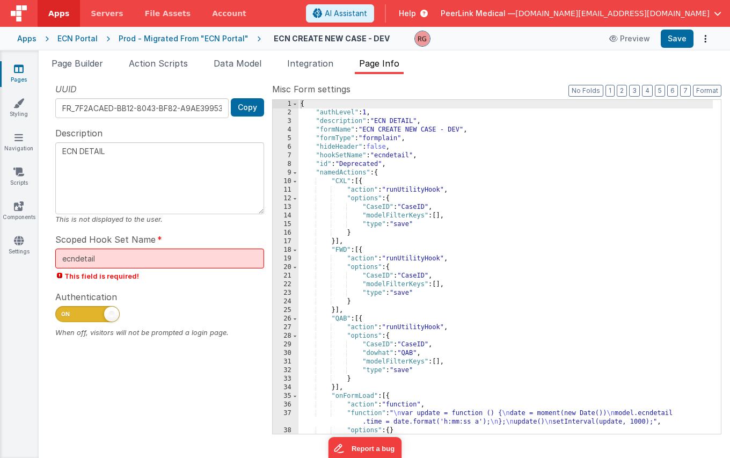
click at [344, 70] on ul "Page Builder Action Scripts Data Model Integration Page Info" at bounding box center [385, 65] width 692 height 17
click at [305, 66] on span "Integration" at bounding box center [310, 63] width 46 height 11
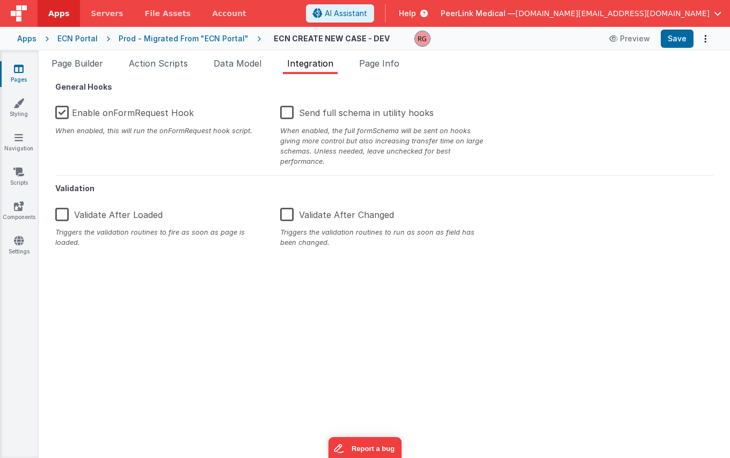
click at [172, 38] on div "Prod - Migrated From "ECN Portal"" at bounding box center [184, 38] width 130 height 11
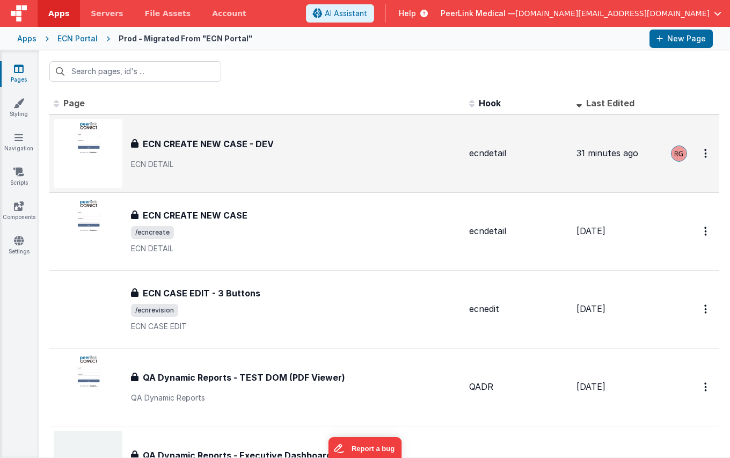
click at [206, 140] on h3 "ECN CREATE NEW CASE - DEV" at bounding box center [208, 143] width 131 height 13
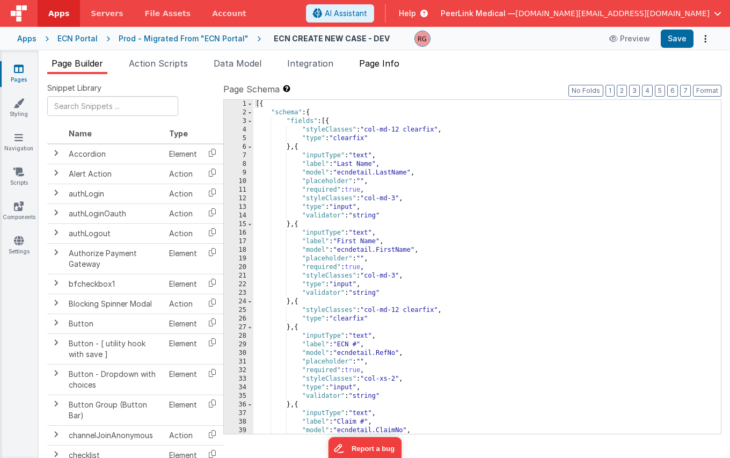
click at [395, 70] on li "Page Info" at bounding box center [379, 65] width 49 height 17
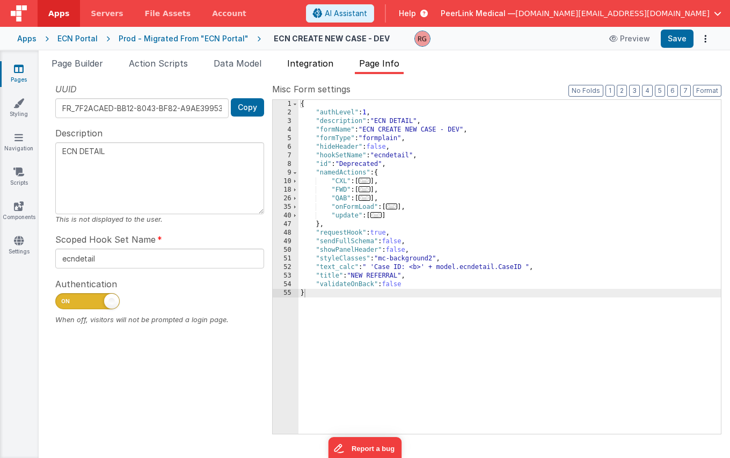
click at [311, 60] on span "Integration" at bounding box center [310, 63] width 46 height 11
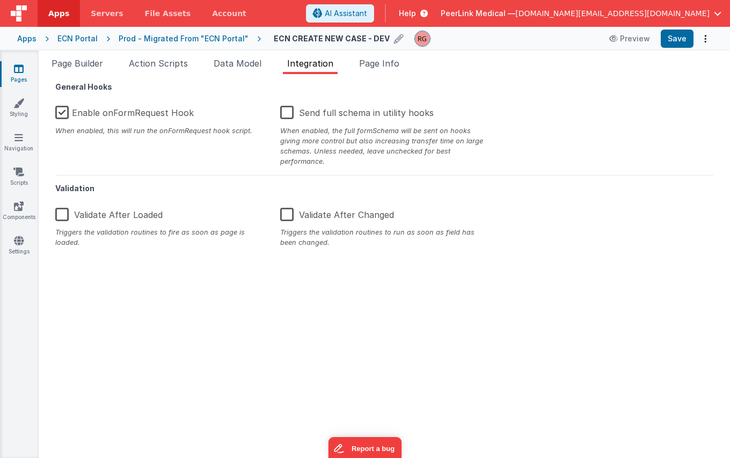
click at [317, 39] on h4 "ECN CREATE NEW CASE - DEV" at bounding box center [332, 38] width 116 height 8
click at [78, 58] on span "Page Builder" at bounding box center [78, 63] width 52 height 11
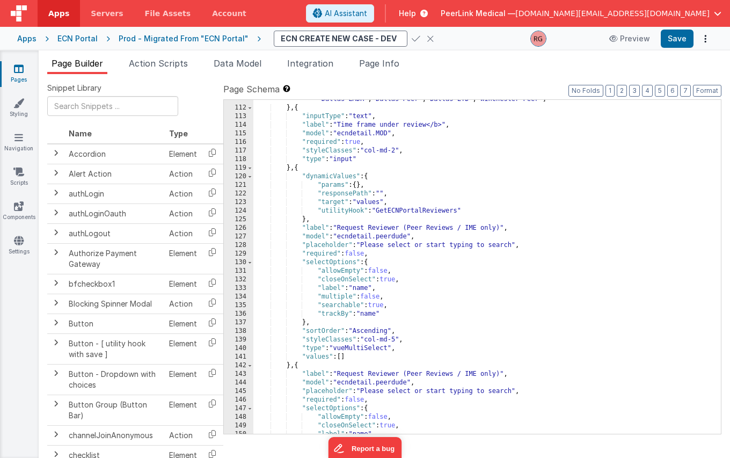
scroll to position [967, 0]
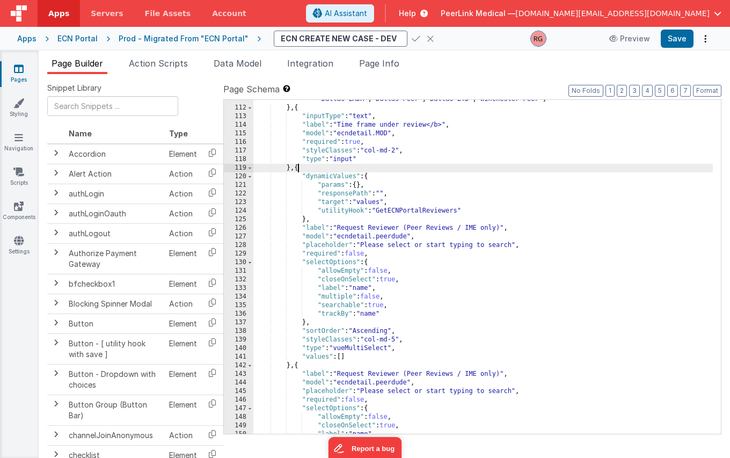
click at [299, 168] on div ""values" : [ "Appeal" , "External" , "Unum - DMO" , "The Standard" , "PFR" , "L…" at bounding box center [483, 262] width 460 height 368
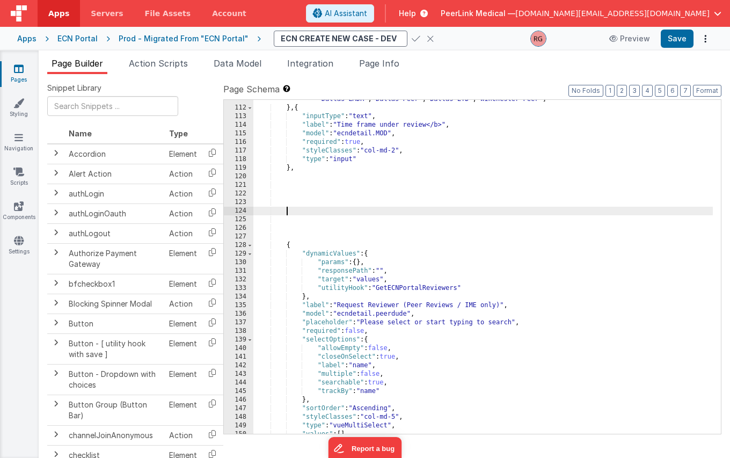
paste textarea
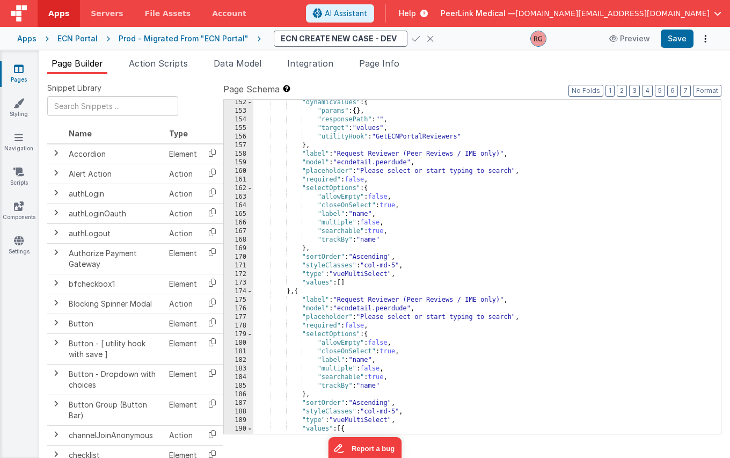
scroll to position [1160, 0]
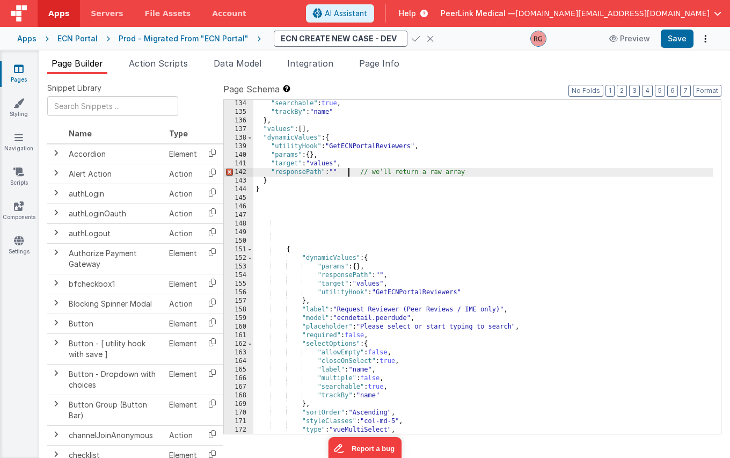
click at [348, 175] on div ""searchable" : true , "trackBy" : "name" } , "values" : [ ] , "dynamicValues" :…" at bounding box center [483, 274] width 460 height 351
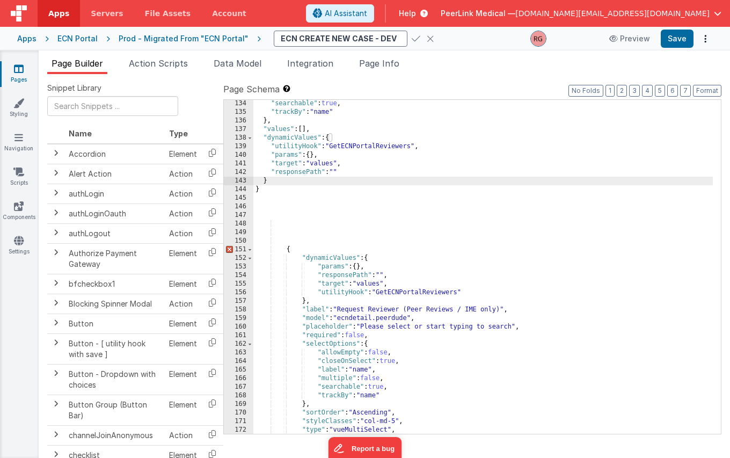
drag, startPoint x: 259, startPoint y: 189, endPoint x: 274, endPoint y: 234, distance: 47.4
click at [260, 189] on div ""searchable" : true , "trackBy" : "name" } , "values" : [ ] , "dynamicValues" :…" at bounding box center [483, 274] width 460 height 351
click at [286, 215] on div ""searchable" : true , "trackBy" : "name" } , "values" : [ ] , "dynamicValues" :…" at bounding box center [483, 274] width 460 height 351
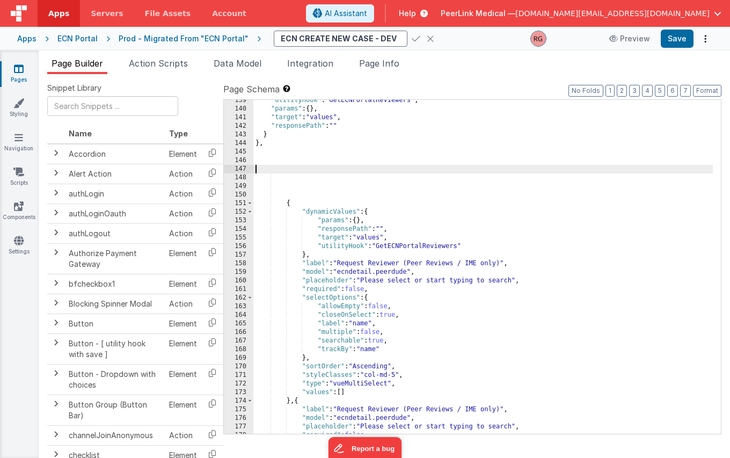
scroll to position [1206, 0]
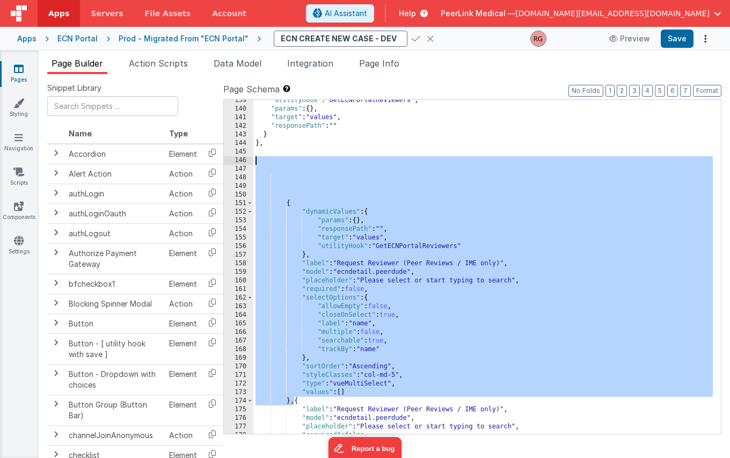
drag, startPoint x: 293, startPoint y: 400, endPoint x: 252, endPoint y: 162, distance: 241.4
click at [252, 162] on div "139 140 141 142 143 144 145 146 147 148 149 150 151 152 153 154 155 156 157 158…" at bounding box center [472, 266] width 498 height 335
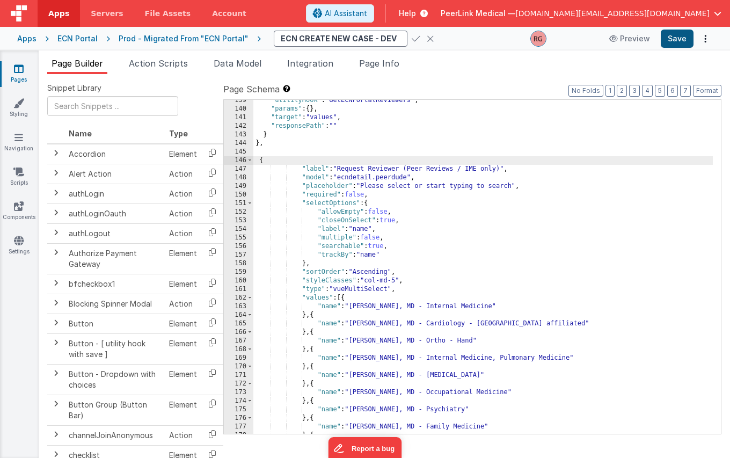
click at [679, 38] on button "Save" at bounding box center [677, 39] width 33 height 18
click at [179, 34] on div "Prod - Migrated From "ECN Portal"" at bounding box center [184, 38] width 130 height 11
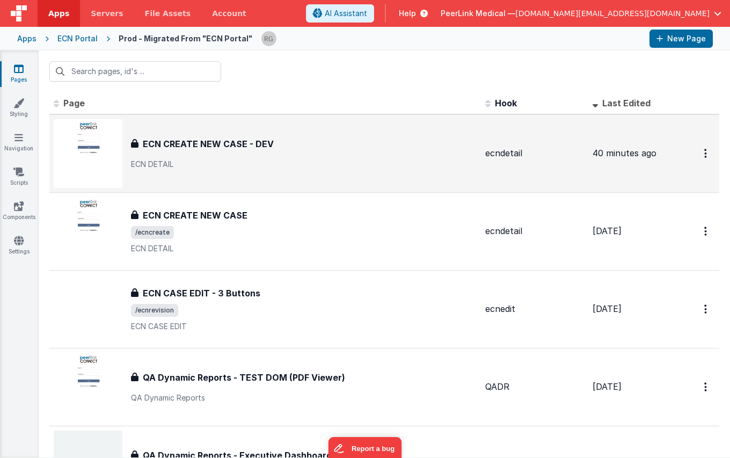
click at [197, 140] on h3 "ECN CREATE NEW CASE - DEV" at bounding box center [208, 143] width 131 height 13
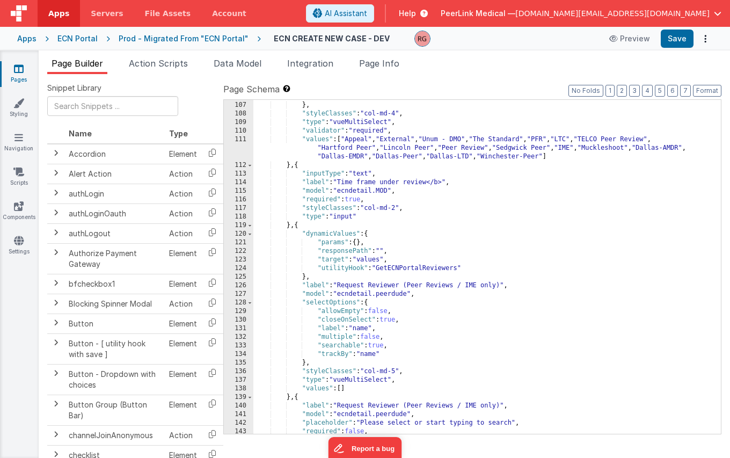
scroll to position [947, 0]
